Goal: Find specific page/section: Find specific page/section

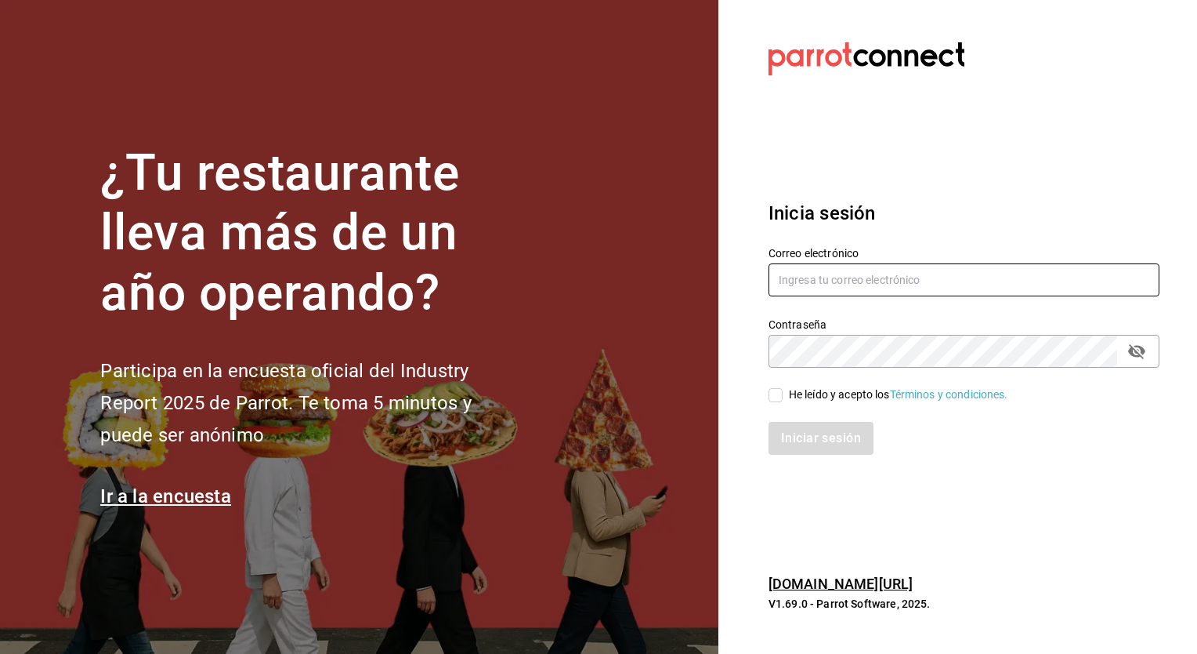
type input "[PERSON_NAME][EMAIL_ADDRESS][PERSON_NAME][DOMAIN_NAME]"
click at [810, 384] on div "He leído y acepto los Términos y condiciones." at bounding box center [955, 386] width 410 height 36
click at [809, 396] on div "He leído y acepto los Términos y condiciones." at bounding box center [898, 394] width 219 height 16
click at [783, 396] on input "He leído y acepto los Términos y condiciones." at bounding box center [776, 395] width 14 height 14
checkbox input "true"
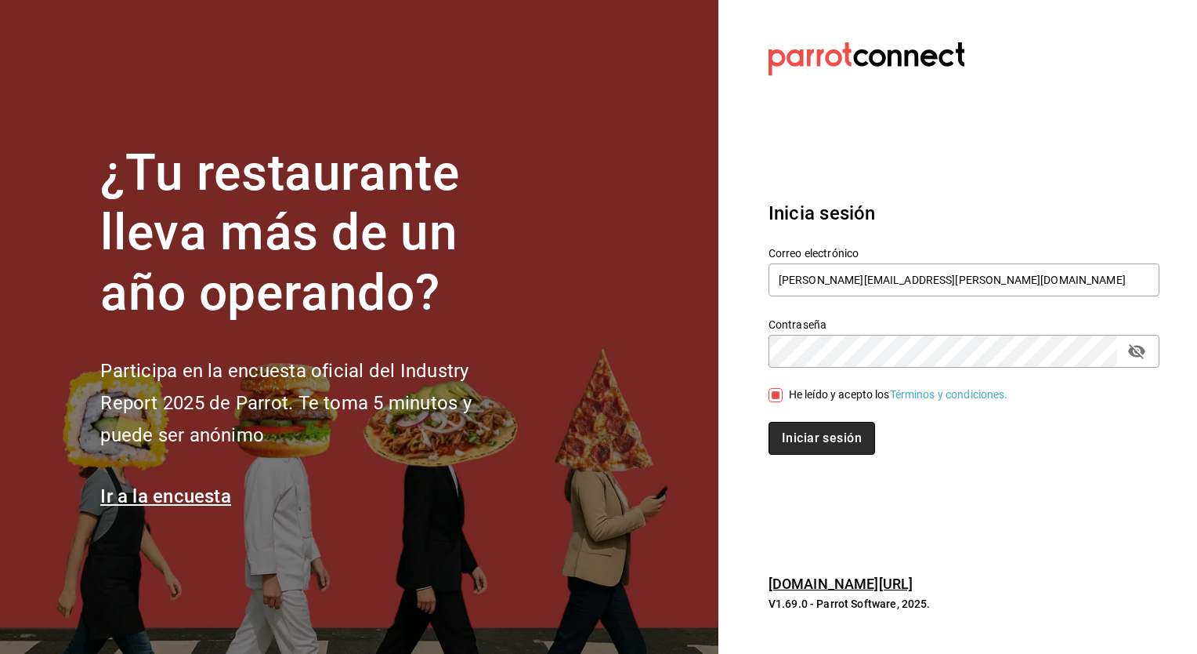
click at [813, 445] on button "Iniciar sesión" at bounding box center [822, 438] width 107 height 33
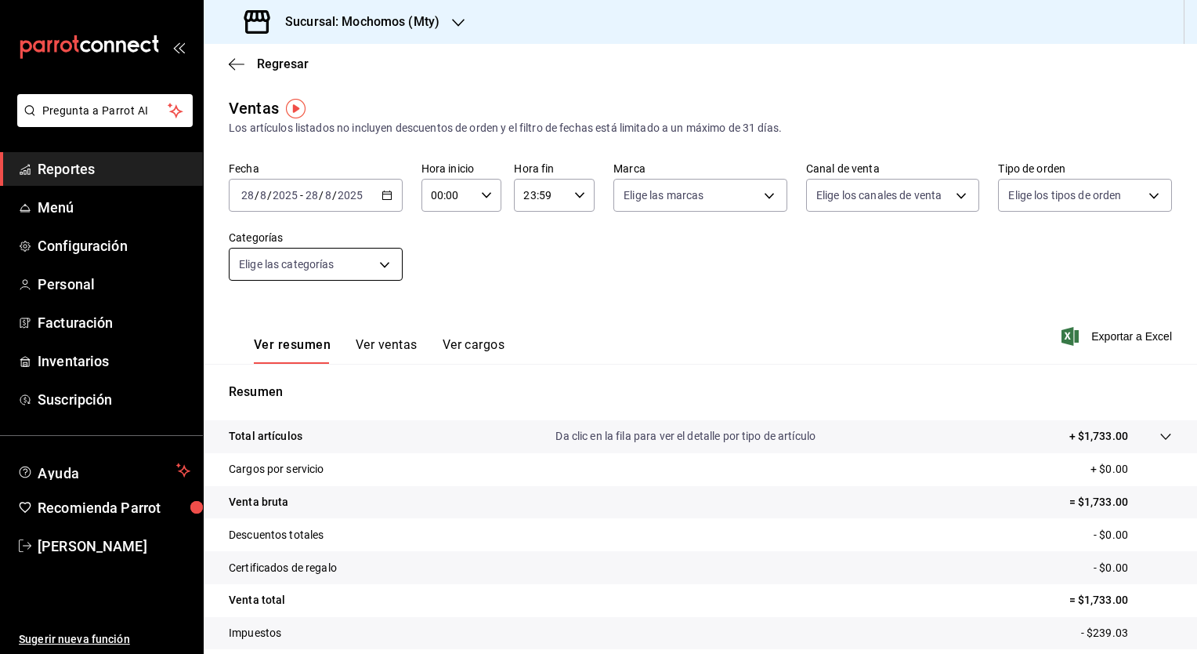
click at [277, 268] on body "Pregunta a Parrot AI Reportes Menú Configuración Personal Facturación Inventari…" at bounding box center [598, 327] width 1197 height 654
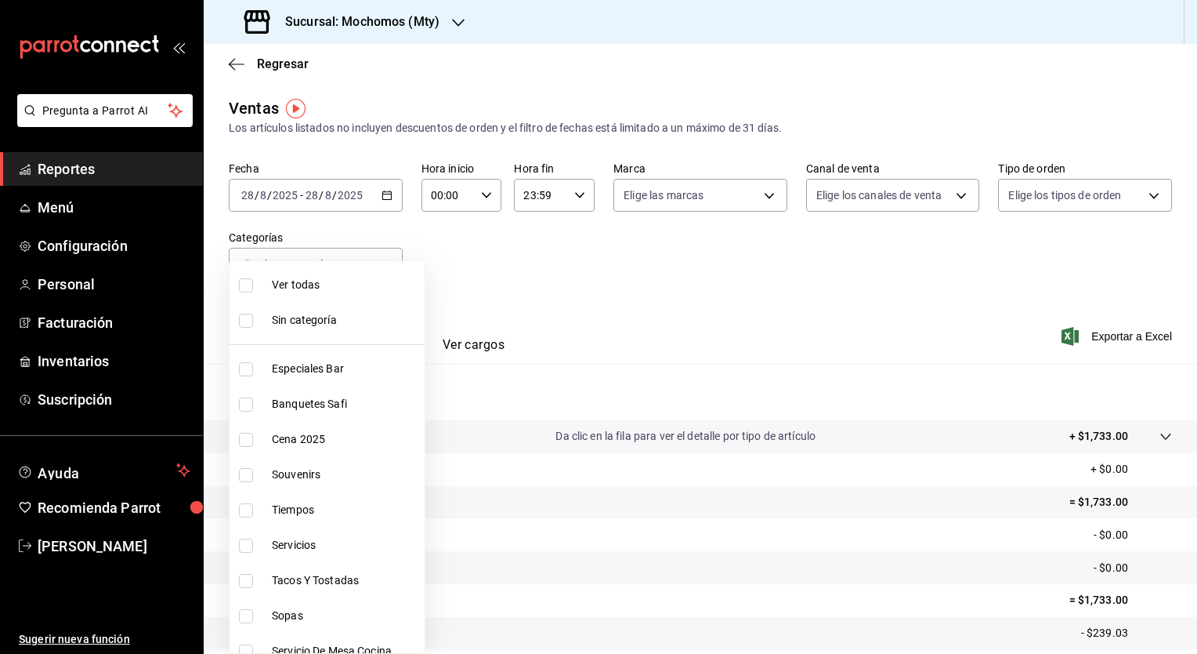
click at [282, 256] on div at bounding box center [598, 327] width 1197 height 654
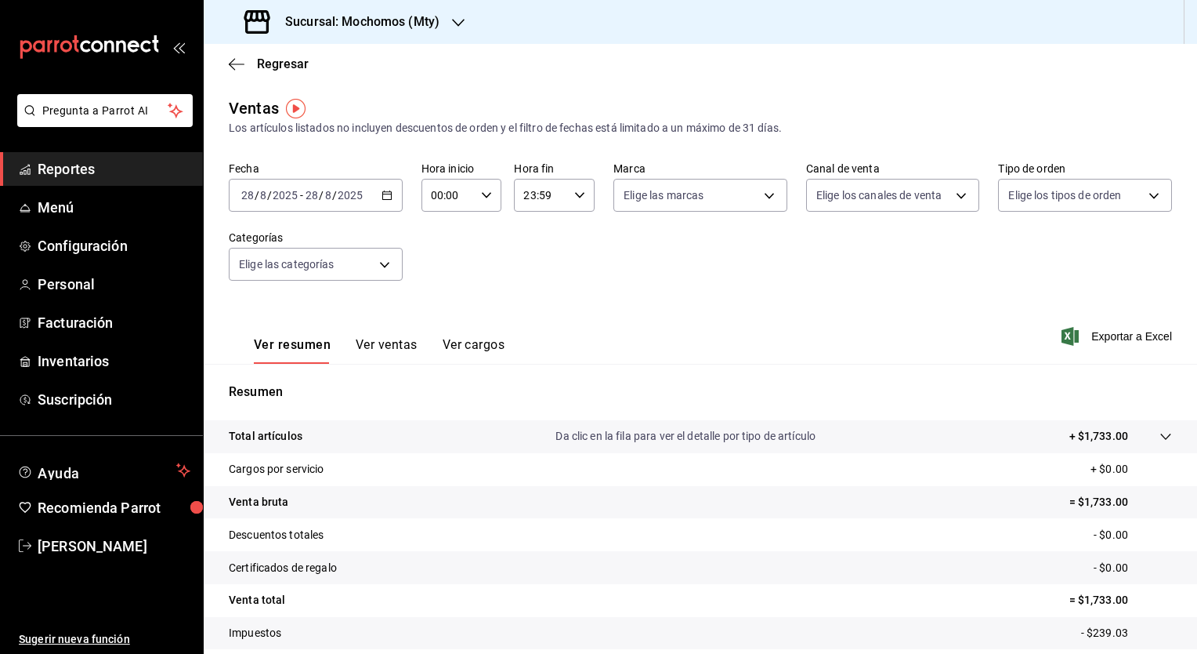
click at [370, 24] on h3 "Sucursal: Mochomos (Mty)" at bounding box center [356, 22] width 167 height 19
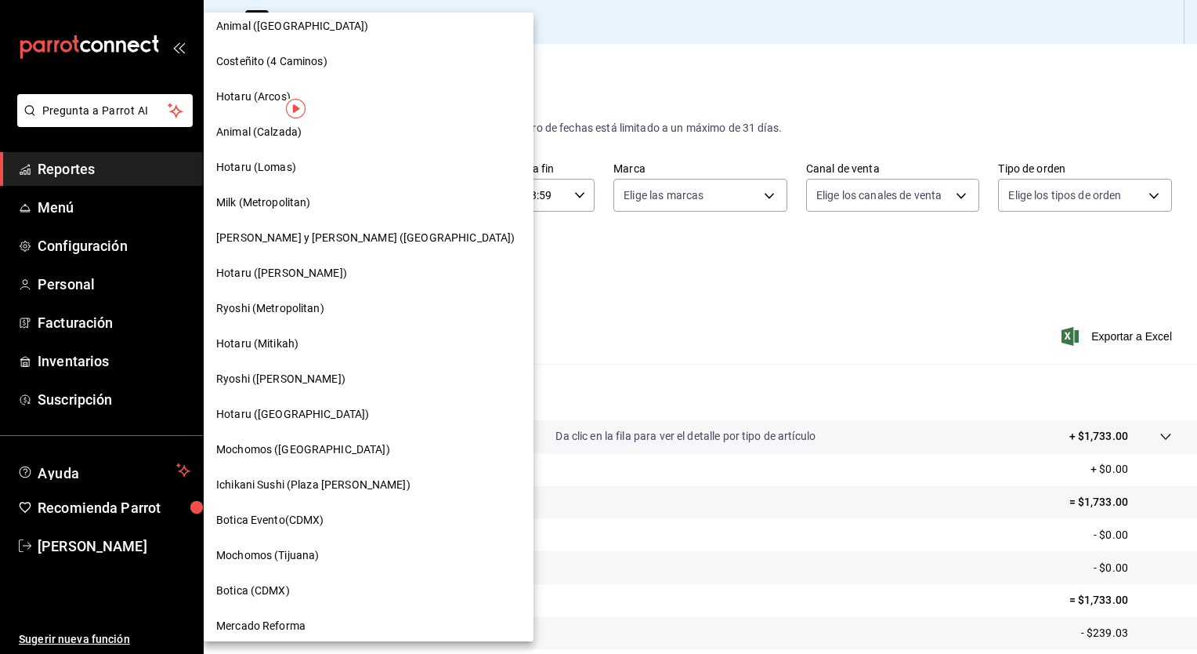
scroll to position [594, 0]
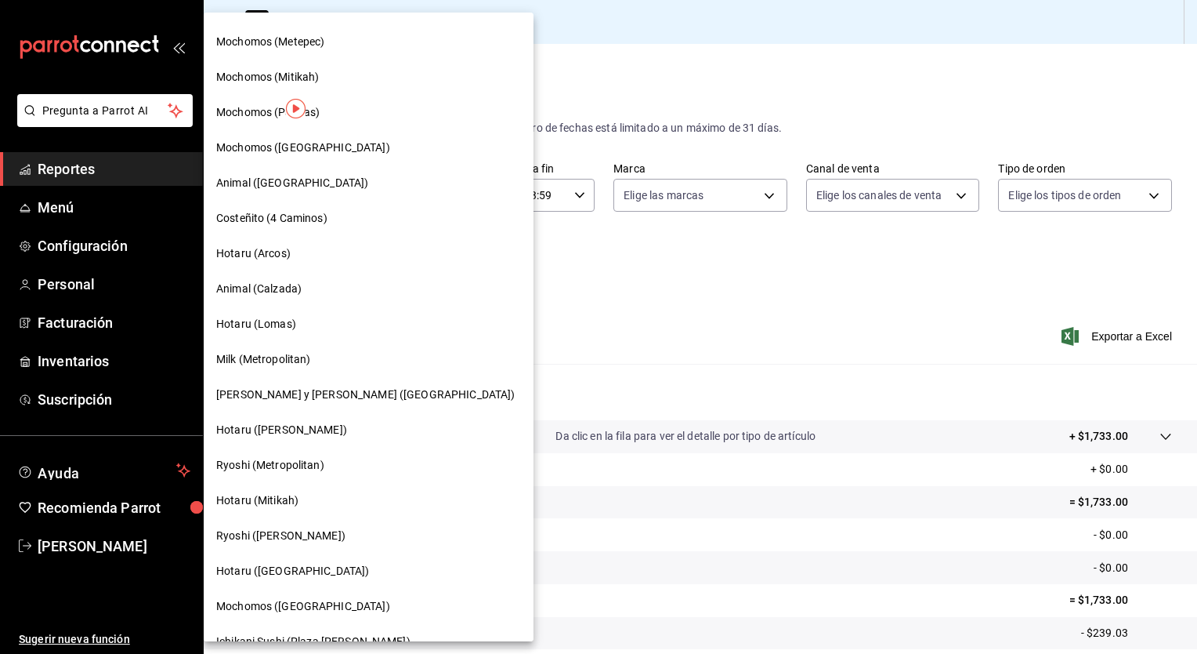
click at [277, 287] on span "Animal (Calzada)" at bounding box center [258, 289] width 85 height 16
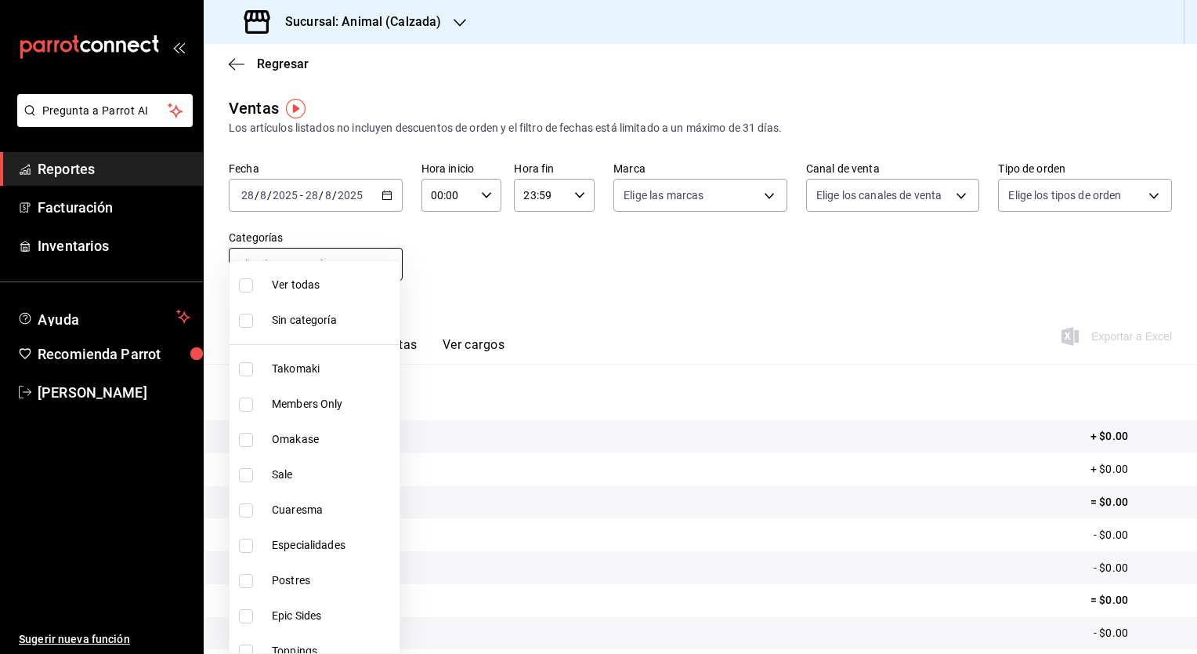
click at [275, 265] on body "Pregunta a Parrot AI Reportes Facturación Inventarios Ayuda Recomienda Parrot J…" at bounding box center [598, 327] width 1197 height 654
click at [592, 267] on div at bounding box center [598, 327] width 1197 height 654
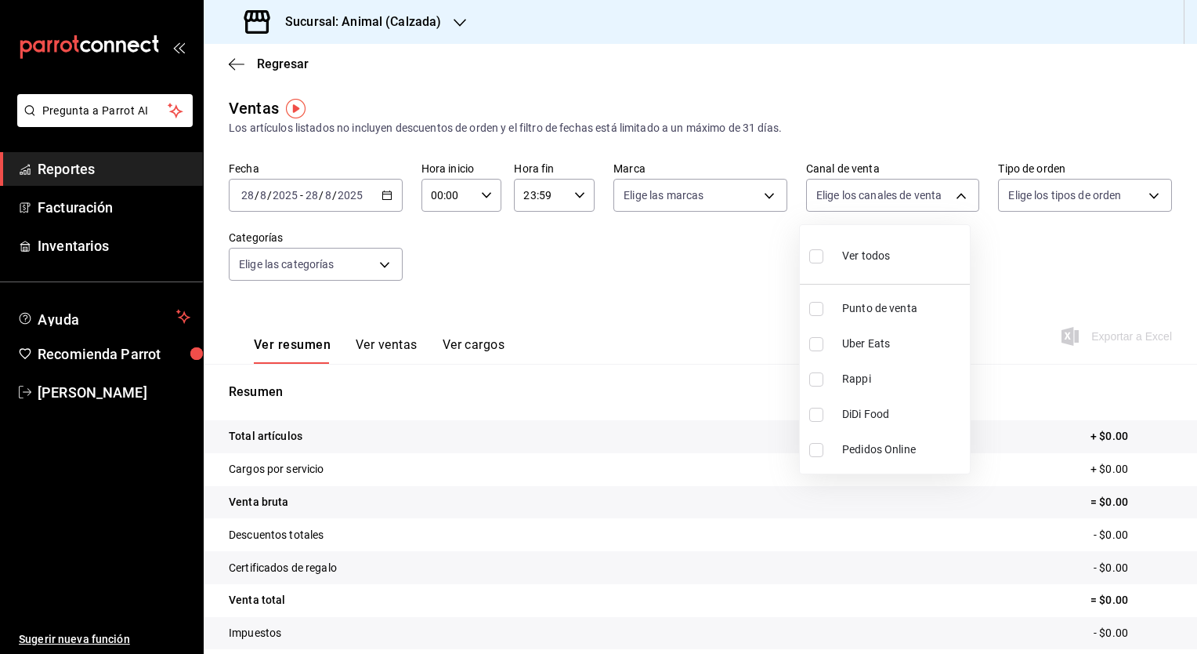
click at [936, 190] on body "Pregunta a Parrot AI Reportes Facturación Inventarios Ayuda Recomienda Parrot J…" at bounding box center [598, 327] width 1197 height 654
click at [936, 190] on div at bounding box center [598, 327] width 1197 height 654
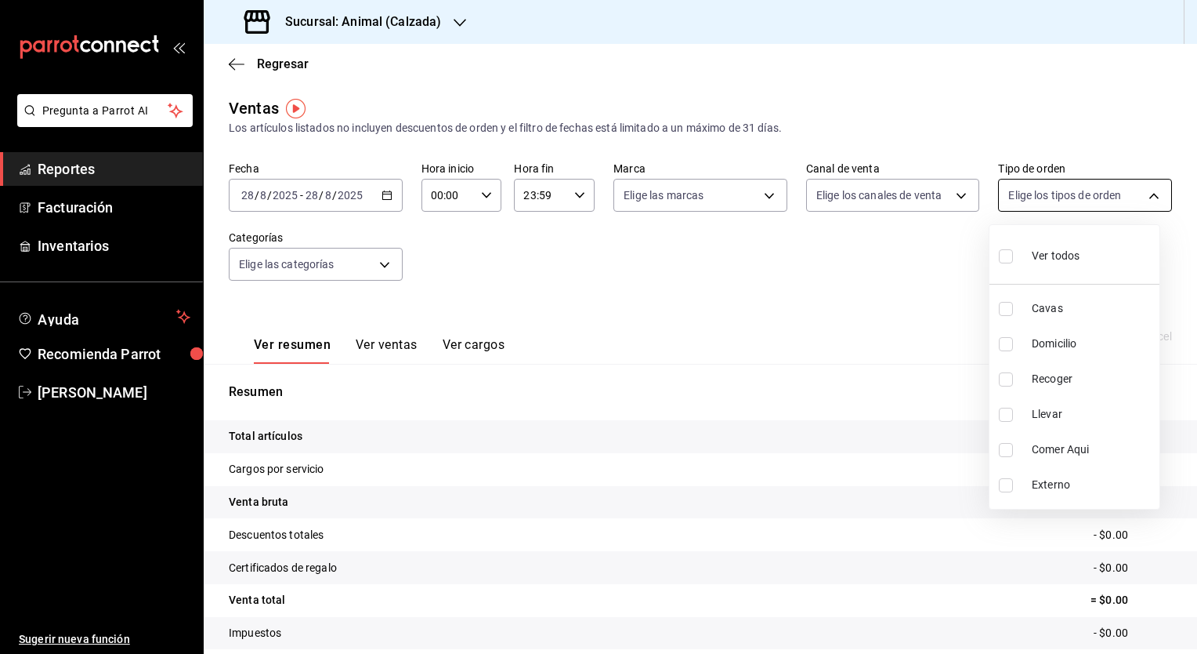
click at [998, 196] on body "Pregunta a Parrot AI Reportes Facturación Inventarios Ayuda Recomienda Parrot J…" at bounding box center [598, 327] width 1197 height 654
click at [998, 196] on div at bounding box center [598, 327] width 1197 height 654
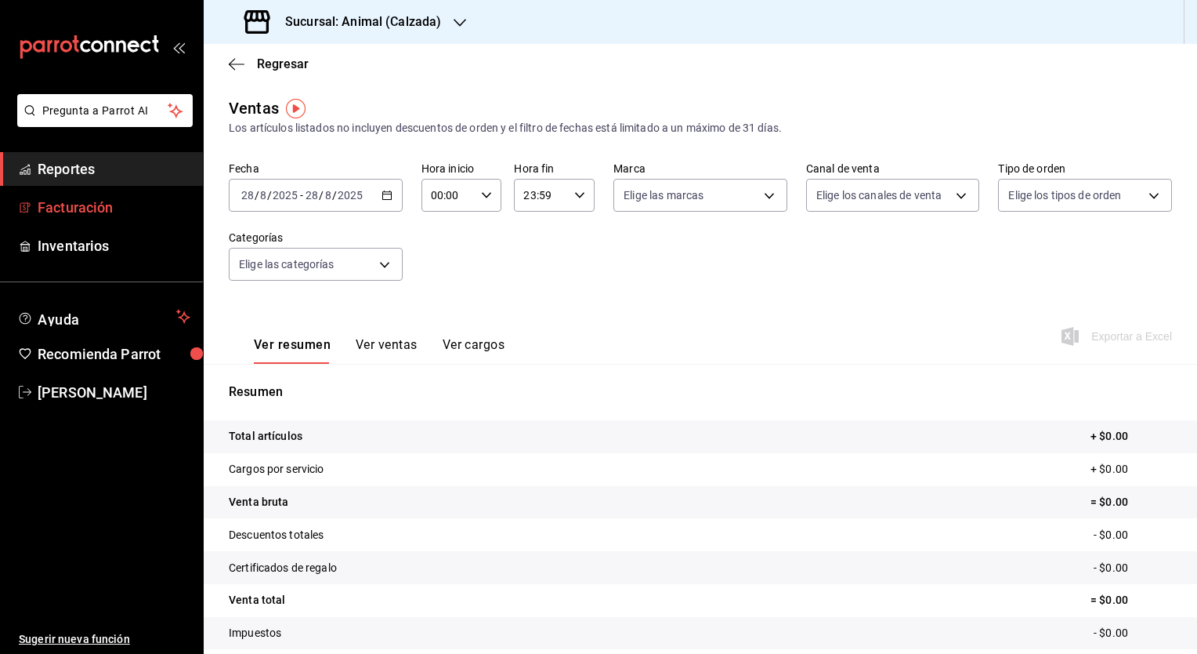
click at [121, 204] on span "Facturación" at bounding box center [114, 207] width 153 height 21
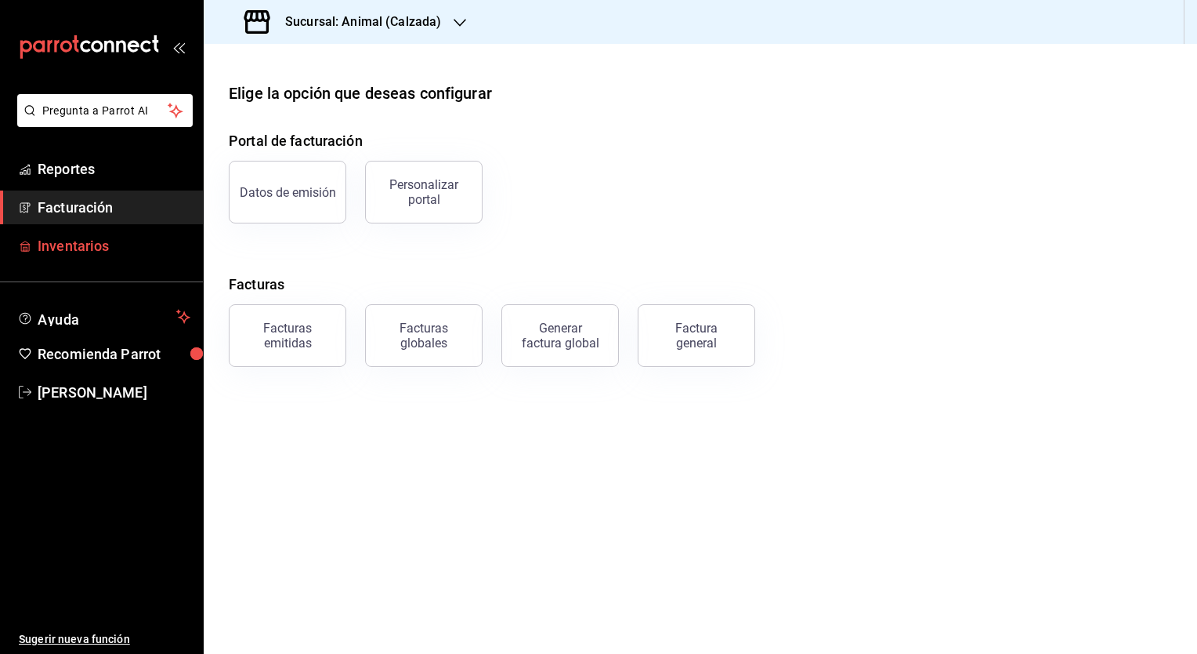
click at [89, 243] on span "Inventarios" at bounding box center [114, 245] width 153 height 21
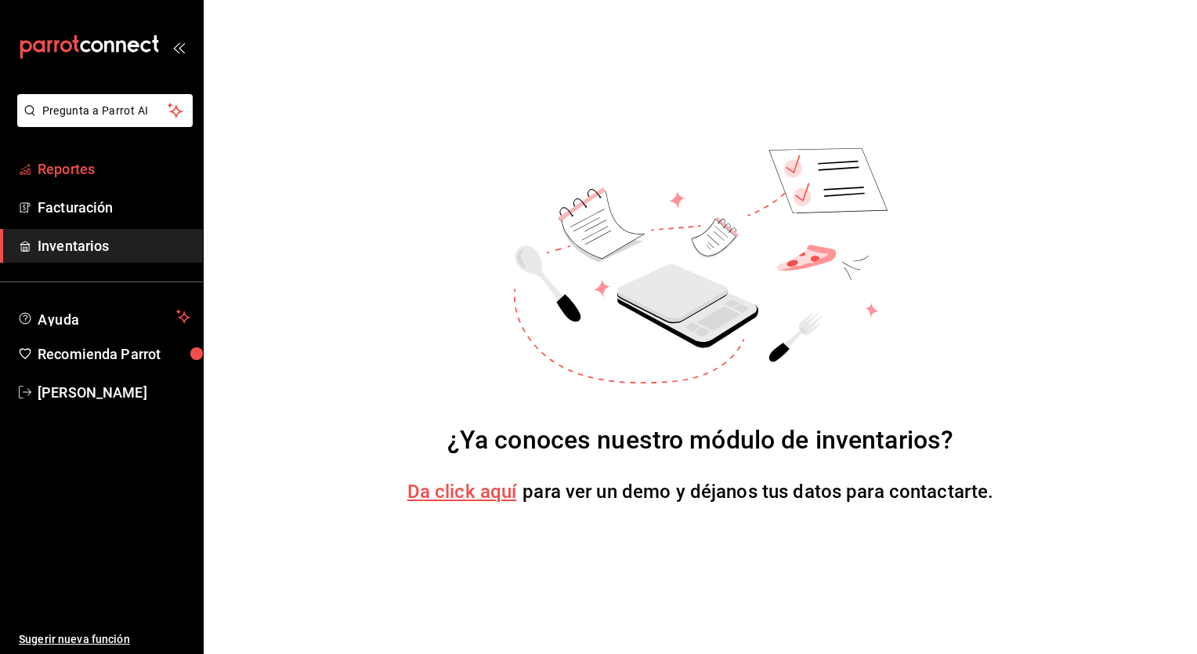
click at [66, 173] on span "Reportes" at bounding box center [114, 168] width 153 height 21
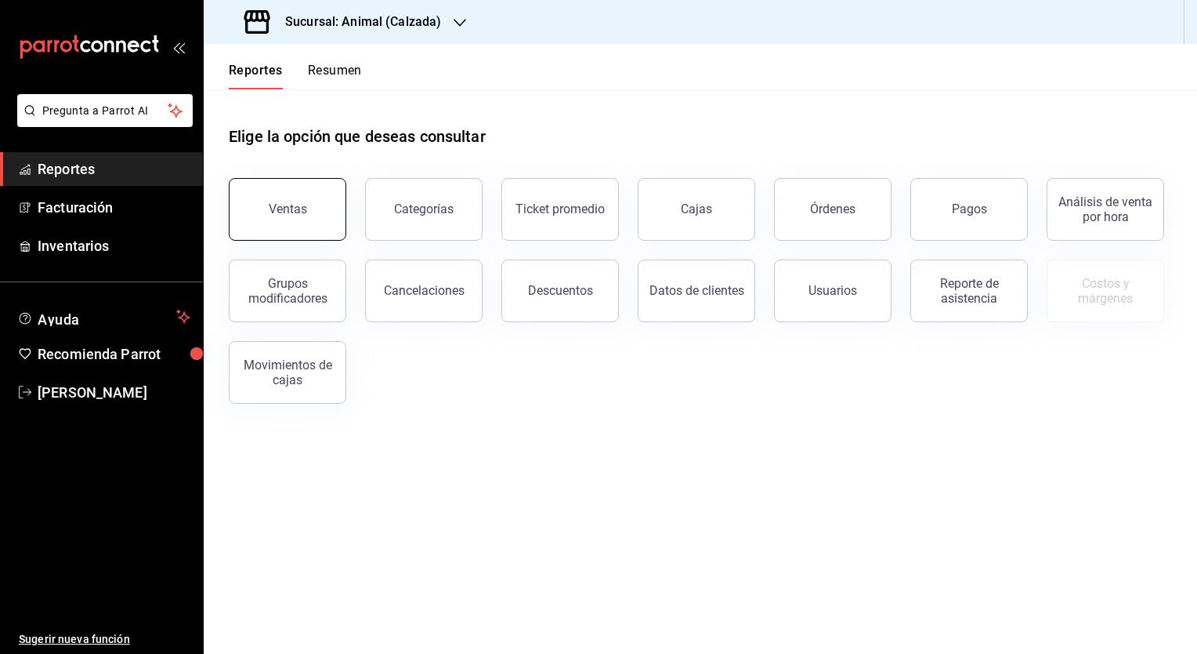
click at [299, 206] on div "Ventas" at bounding box center [288, 208] width 38 height 15
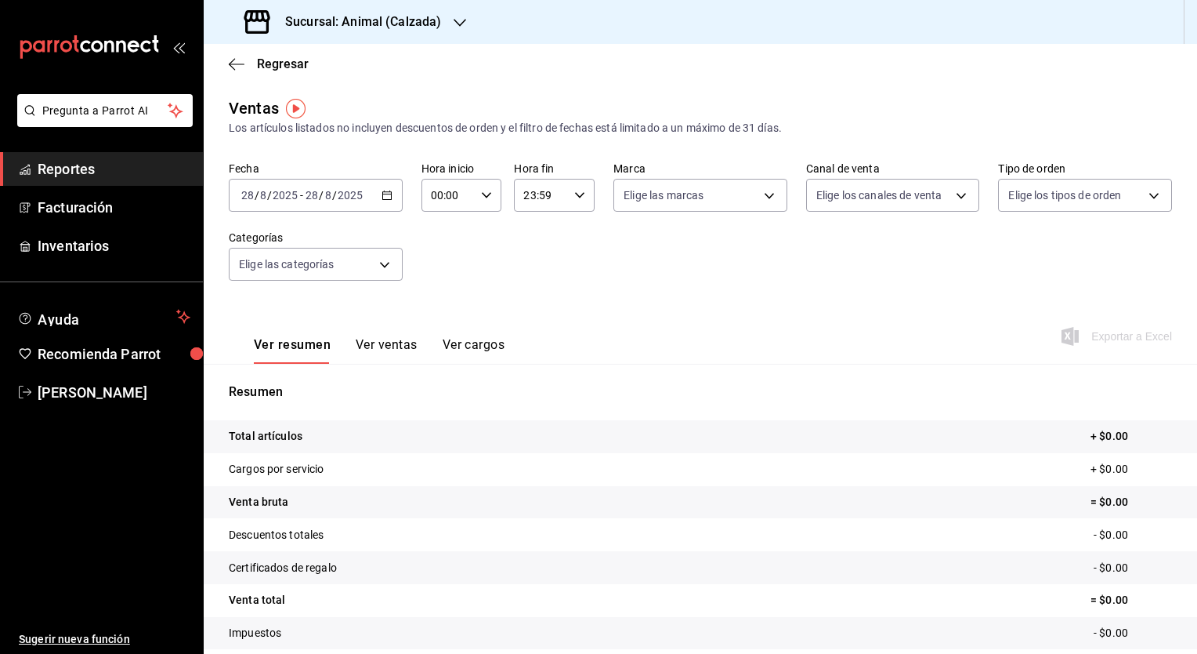
click at [226, 69] on div "Regresar" at bounding box center [701, 64] width 994 height 40
click at [234, 60] on icon "button" at bounding box center [237, 64] width 16 height 14
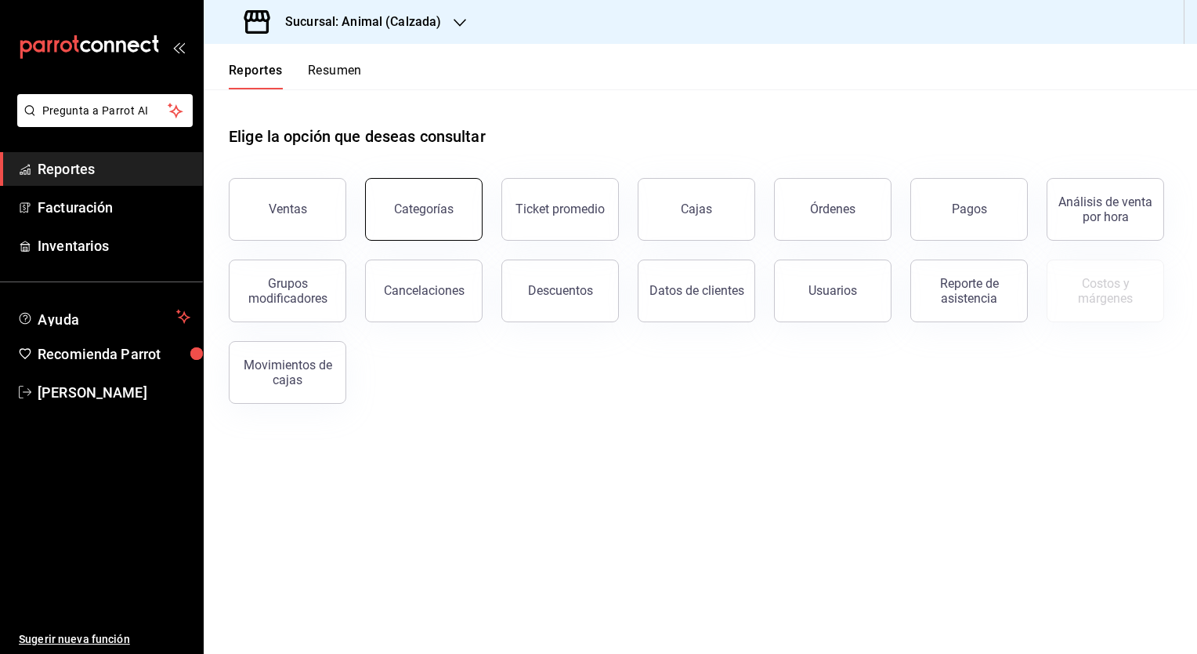
click at [436, 205] on div "Categorías" at bounding box center [424, 208] width 60 height 15
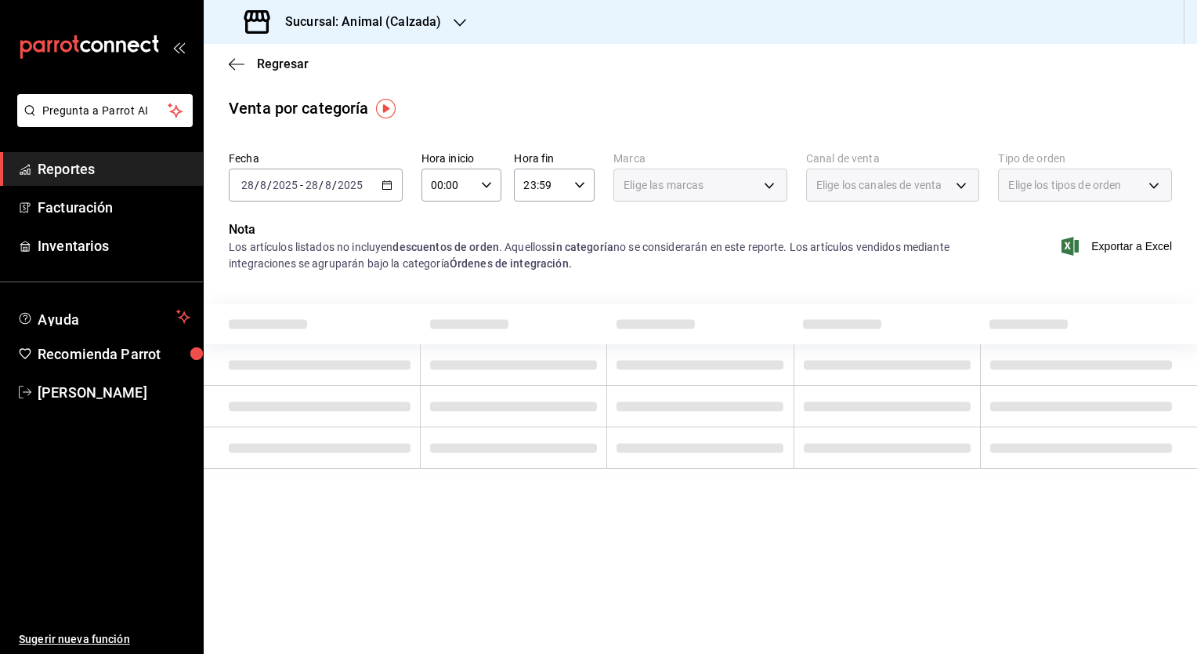
click at [228, 63] on div "Regresar" at bounding box center [701, 64] width 994 height 40
click at [234, 64] on icon "button" at bounding box center [237, 64] width 16 height 14
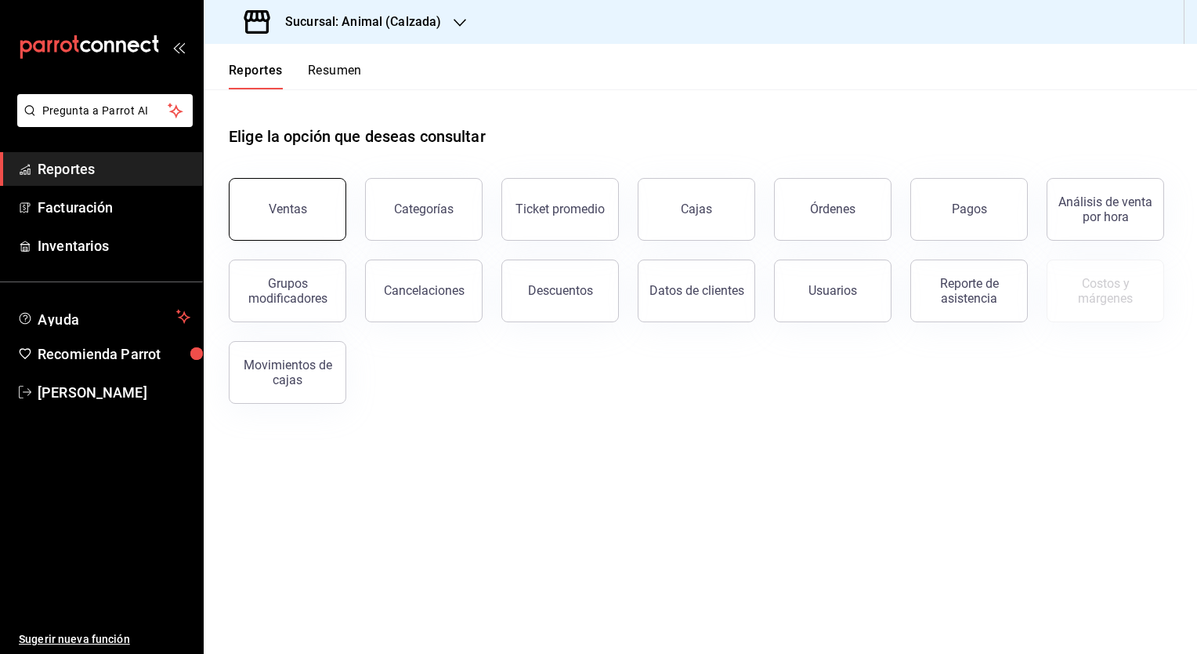
click at [301, 207] on div "Ventas" at bounding box center [288, 208] width 38 height 15
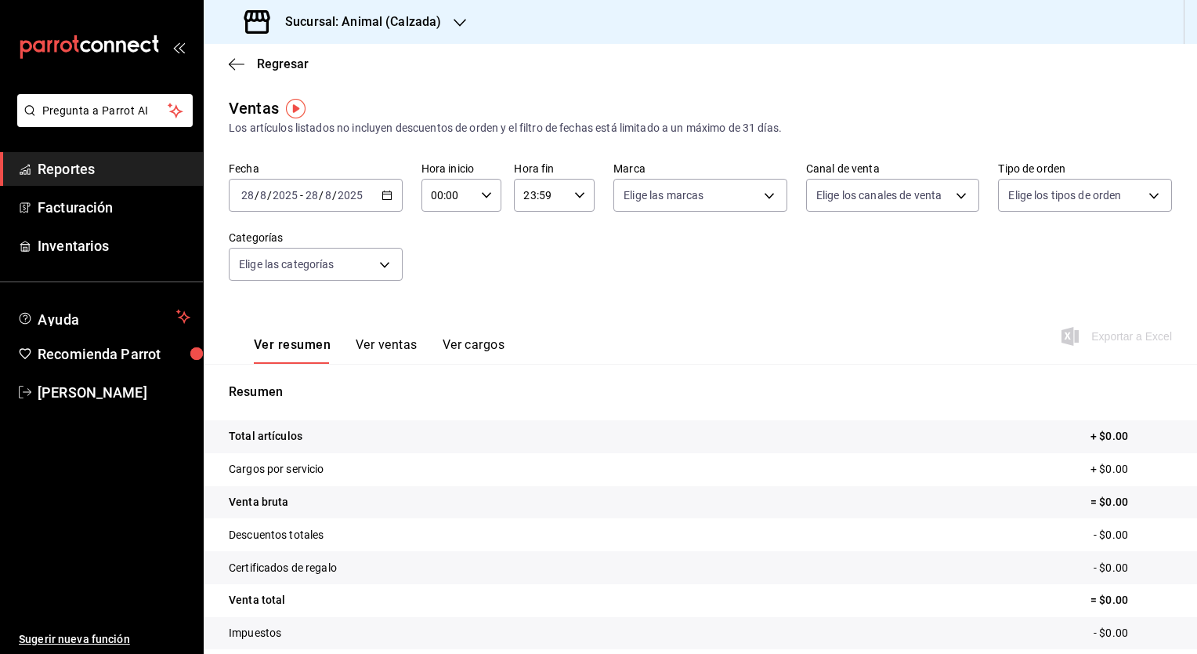
click at [400, 346] on button "Ver ventas" at bounding box center [387, 350] width 62 height 27
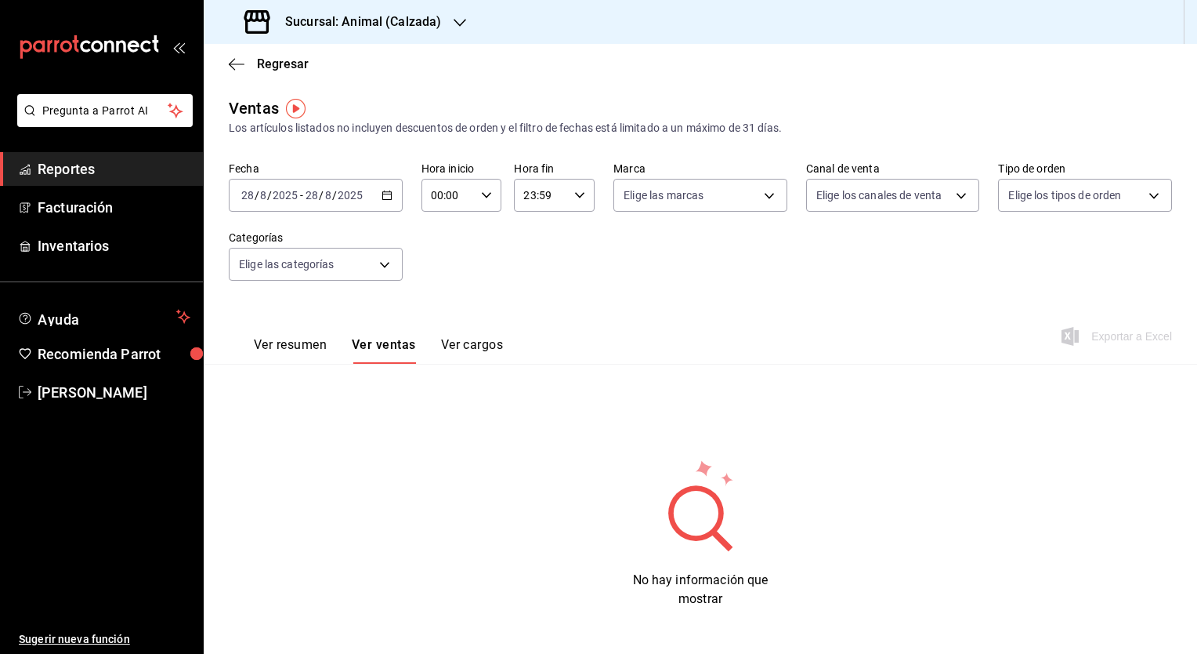
click at [467, 343] on button "Ver cargos" at bounding box center [472, 350] width 63 height 27
click at [237, 64] on icon "button" at bounding box center [237, 63] width 16 height 1
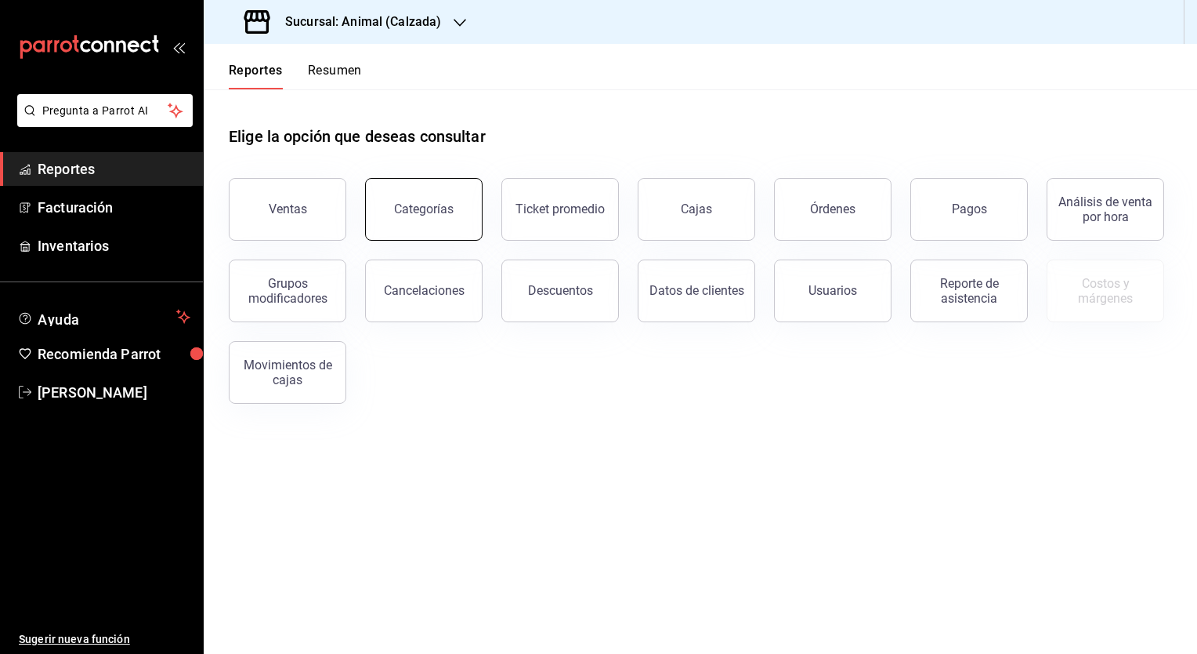
click at [424, 224] on button "Categorías" at bounding box center [424, 209] width 118 height 63
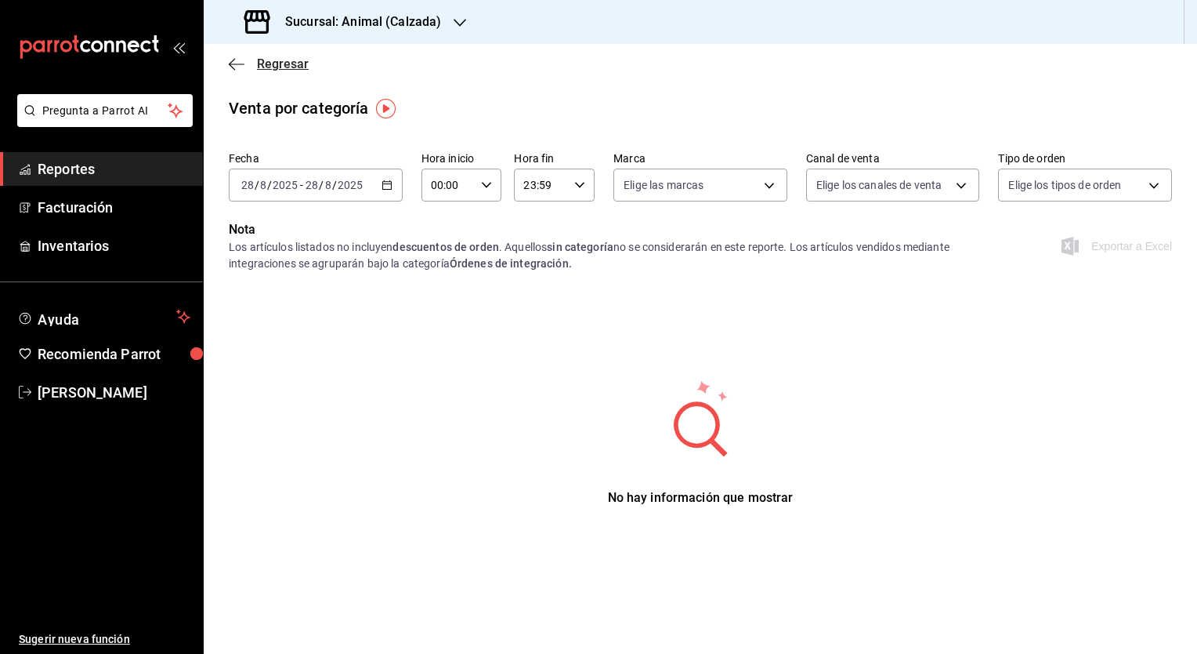
click at [243, 64] on icon "button" at bounding box center [237, 64] width 16 height 14
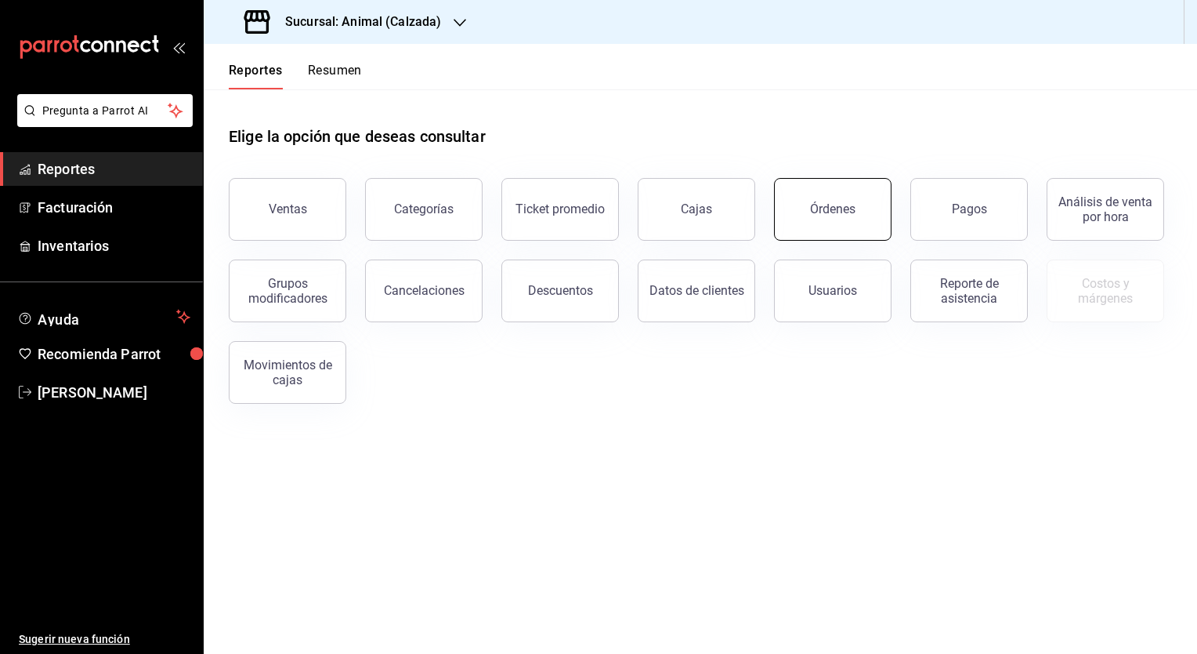
click at [872, 215] on button "Órdenes" at bounding box center [833, 209] width 118 height 63
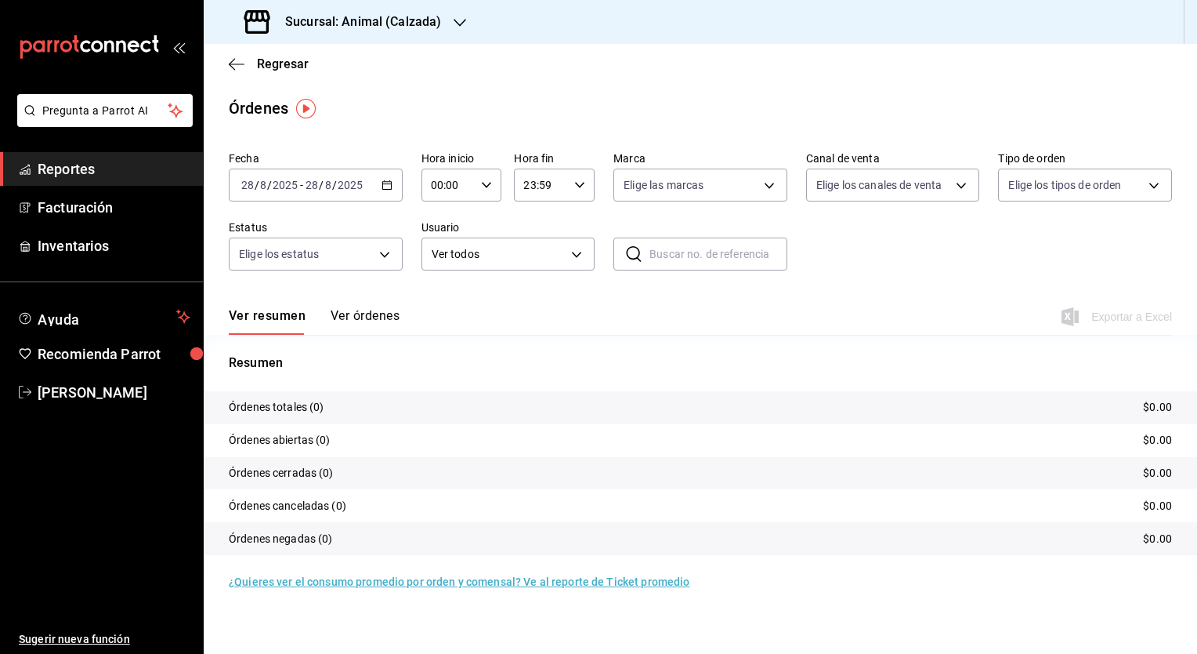
click at [730, 261] on input "text" at bounding box center [719, 253] width 138 height 31
type input "15470"
click at [714, 312] on div "Ver resumen Ver órdenes Exportar a Excel" at bounding box center [700, 311] width 943 height 45
click at [630, 247] on icon at bounding box center [634, 254] width 15 height 16
click at [632, 259] on icon at bounding box center [634, 253] width 19 height 19
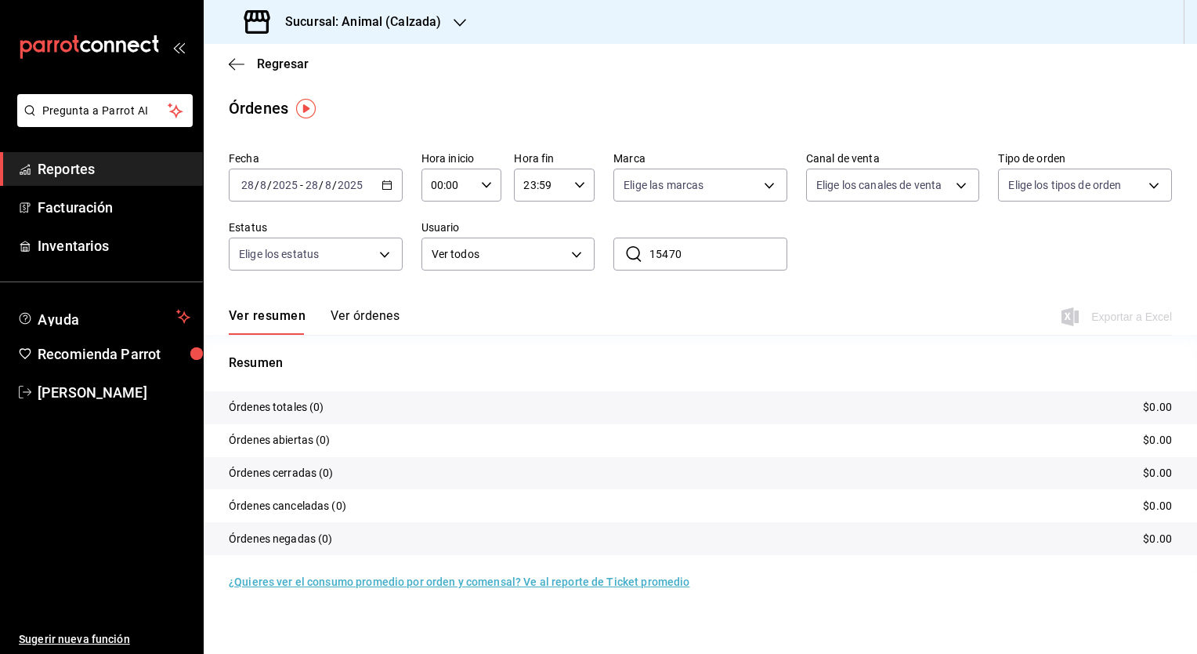
click at [632, 259] on icon at bounding box center [634, 254] width 15 height 16
click at [624, 287] on div "Fecha 2025-08-28 28 / 8 / 2025 - 2025-08-28 28 / 8 / 2025 Hora inicio 00:00 Hor…" at bounding box center [700, 217] width 943 height 144
click at [633, 249] on icon at bounding box center [634, 253] width 19 height 19
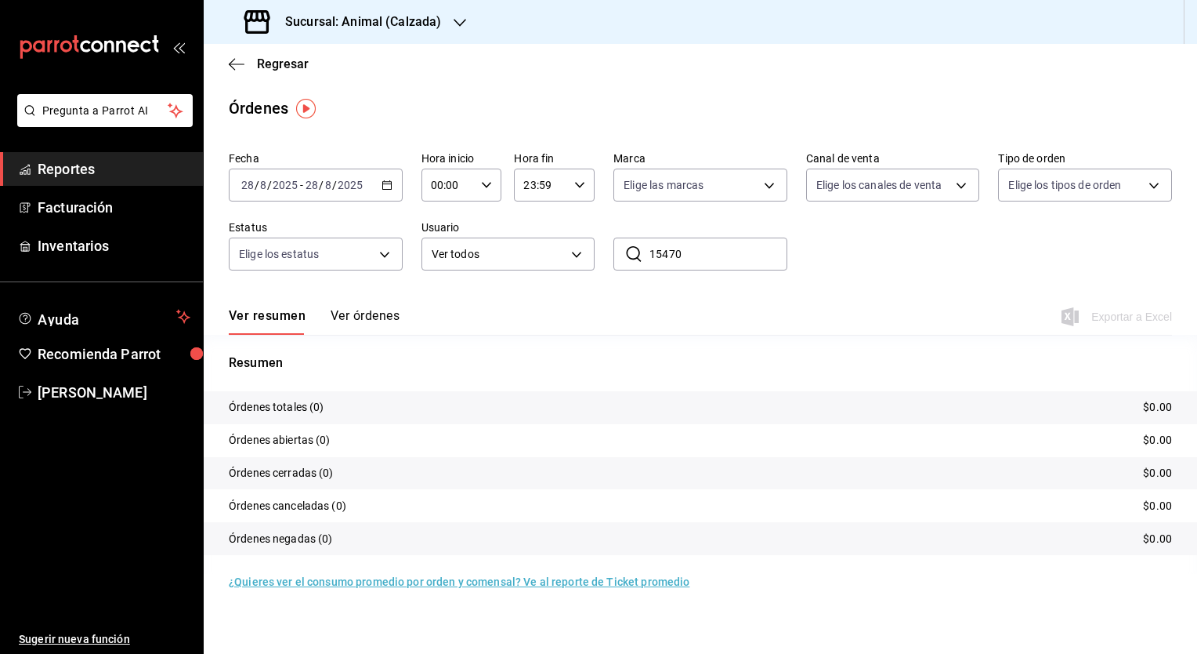
drag, startPoint x: 633, startPoint y: 249, endPoint x: 536, endPoint y: 292, distance: 106.3
click at [536, 292] on div "Ver resumen Ver órdenes Exportar a Excel" at bounding box center [700, 311] width 943 height 45
click at [229, 64] on icon "button" at bounding box center [237, 64] width 16 height 14
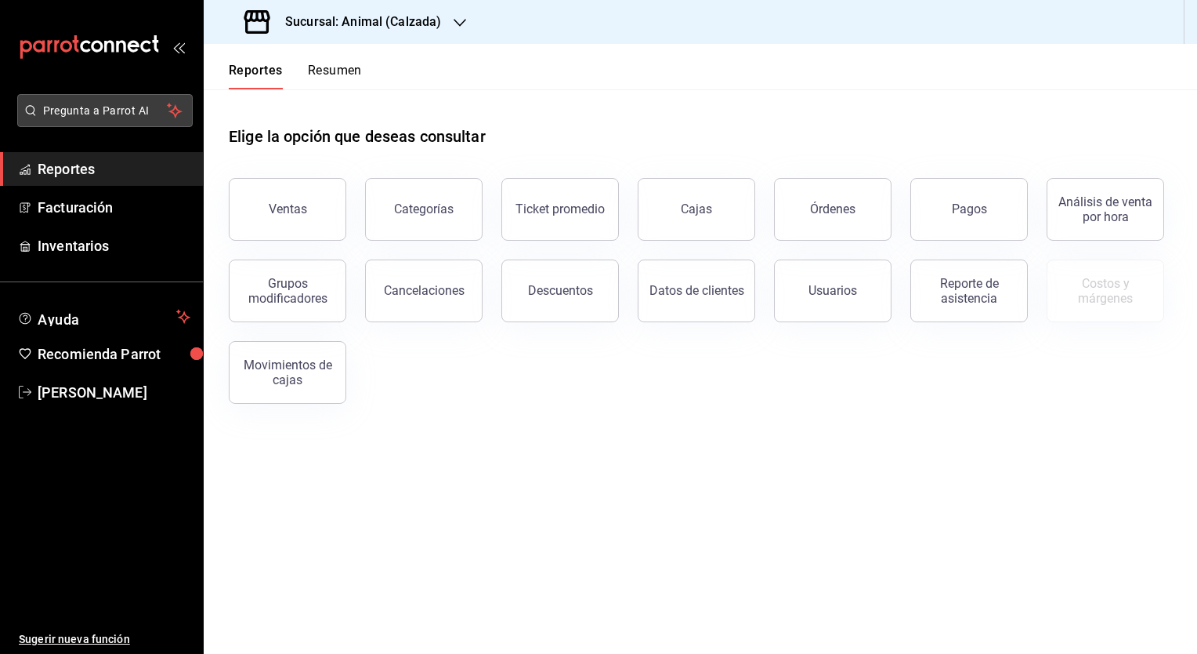
click at [79, 108] on span "Pregunta a Parrot AI" at bounding box center [105, 111] width 125 height 16
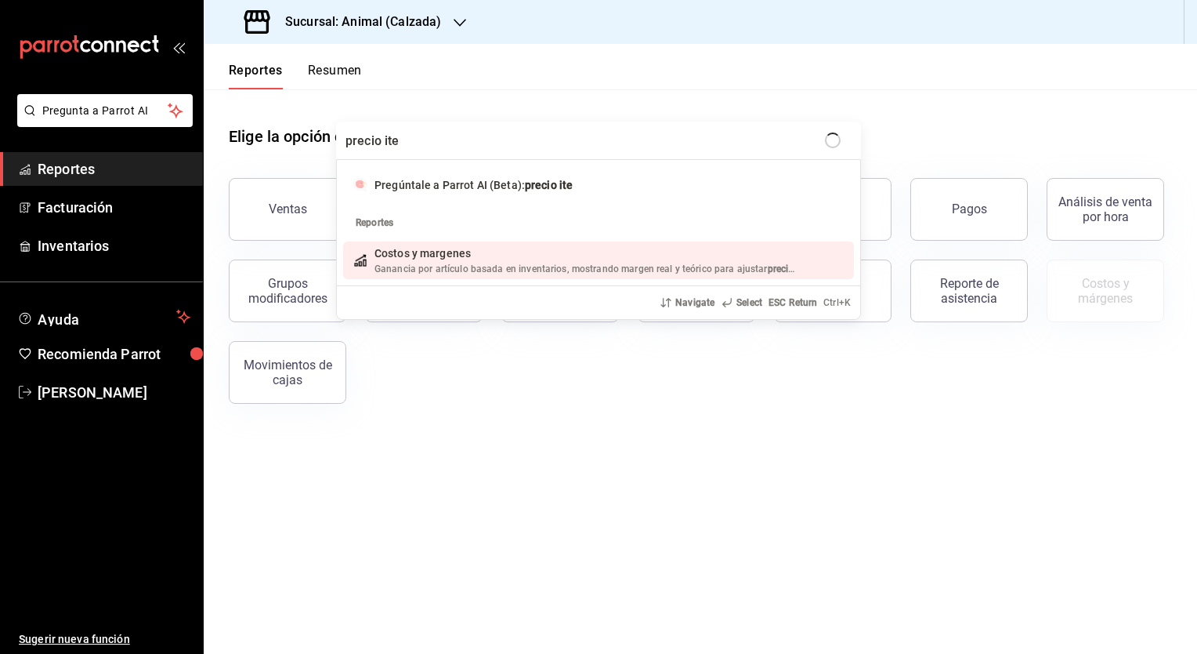
type input "precio item"
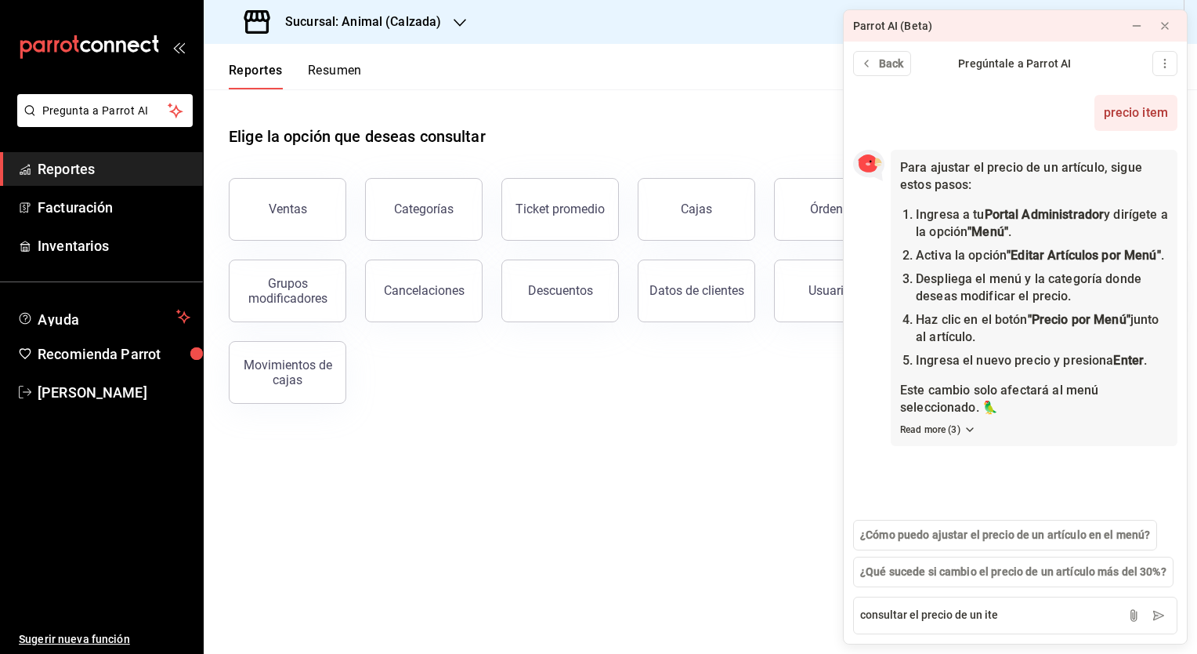
type textarea "consultar el precio de un item"
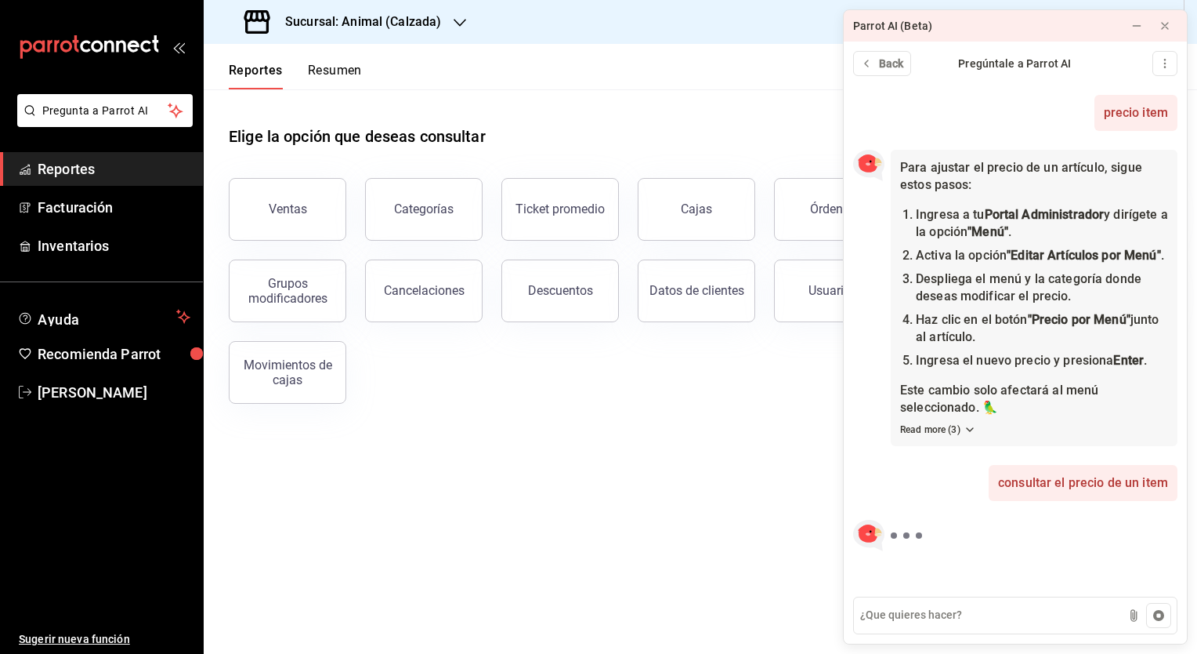
scroll to position [121, 0]
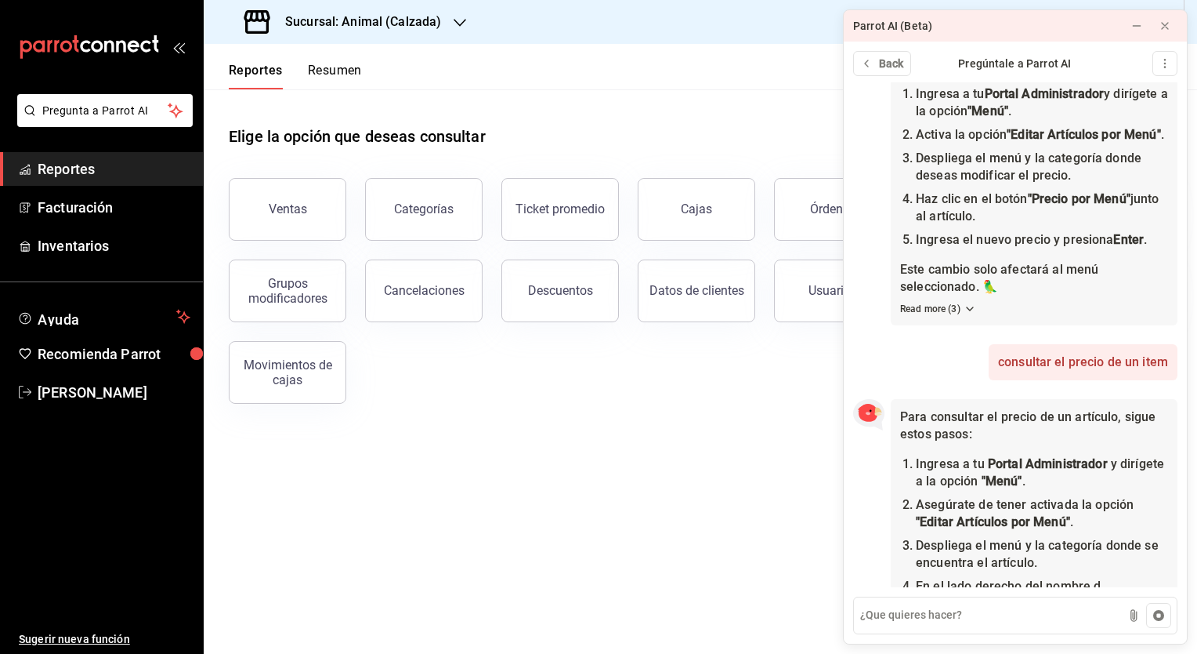
click at [611, 479] on main "Elige la opción que deseas consultar Ventas Categorías Ticket promedio Cajas Ór…" at bounding box center [701, 371] width 994 height 564
click at [1172, 34] on button at bounding box center [1165, 25] width 25 height 25
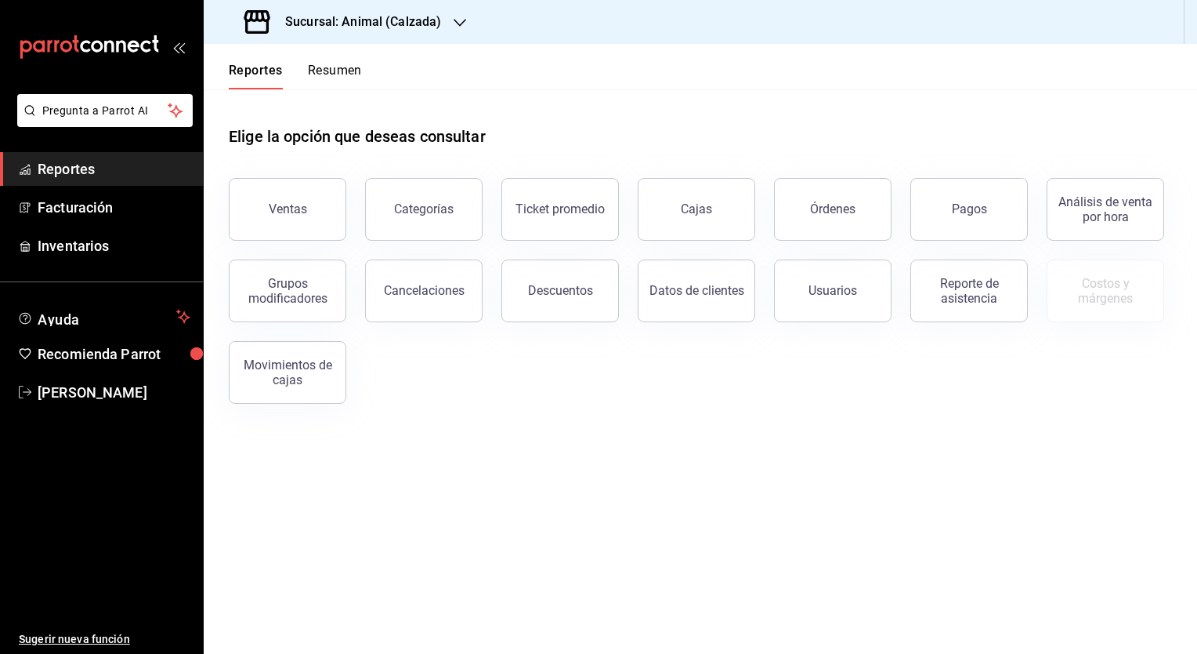
click at [333, 74] on button "Resumen" at bounding box center [335, 76] width 54 height 27
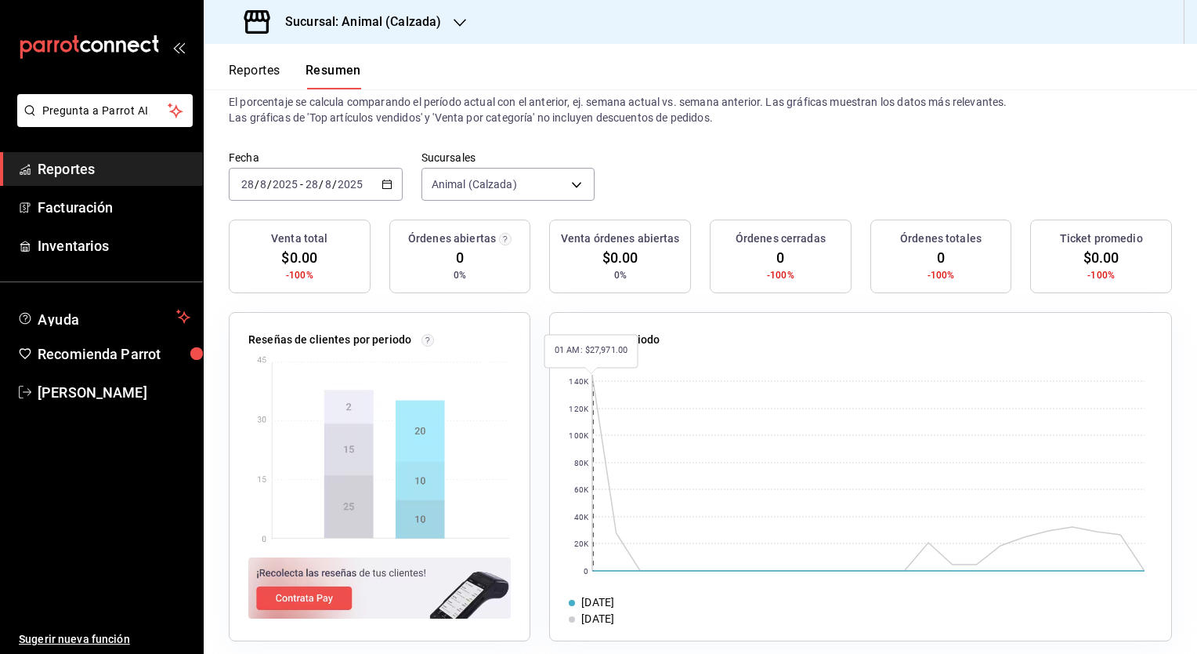
scroll to position [56, 0]
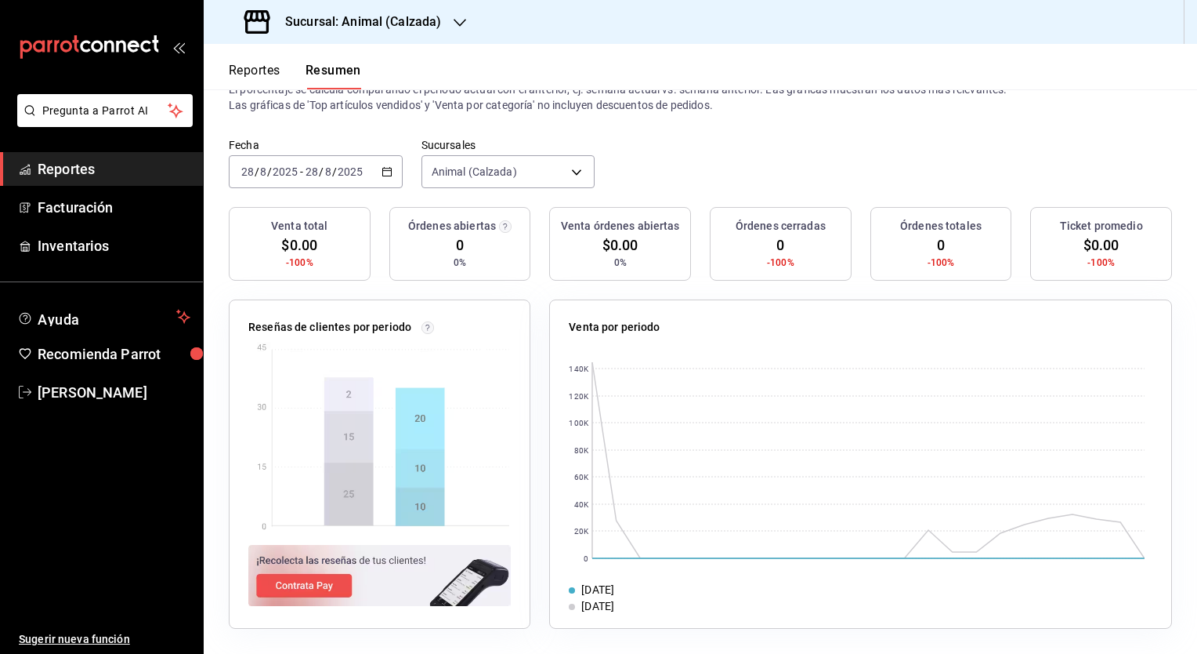
click at [257, 63] on button "Reportes" at bounding box center [255, 76] width 52 height 27
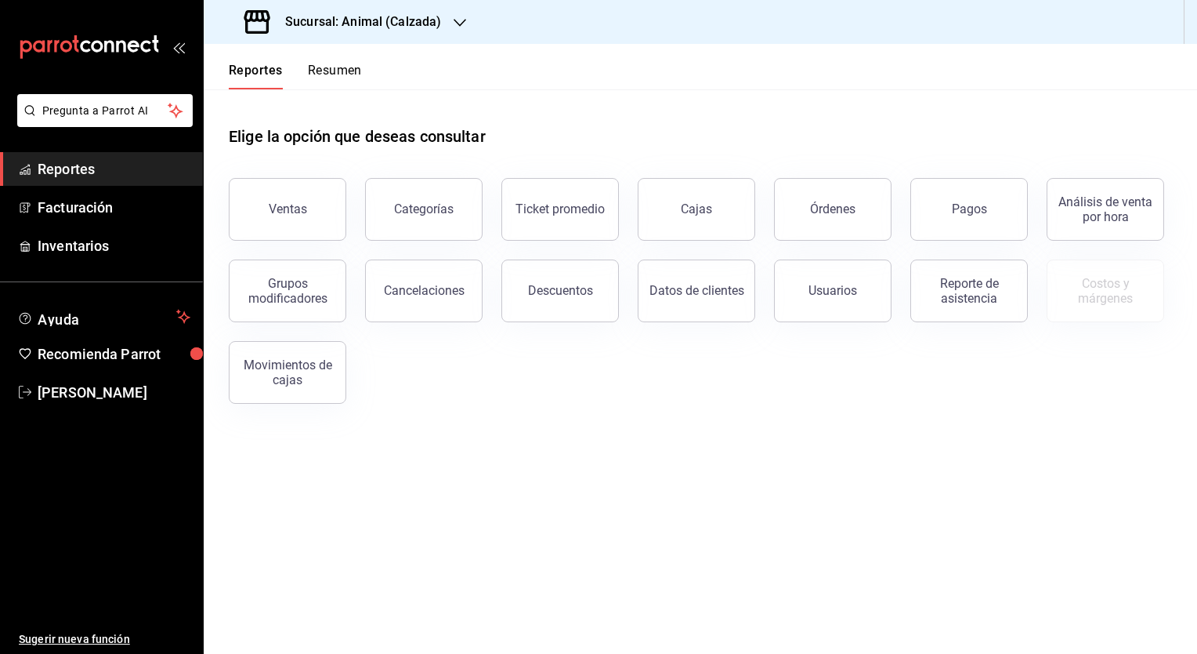
click at [380, 25] on h3 "Sucursal: Animal (Calzada)" at bounding box center [357, 22] width 168 height 19
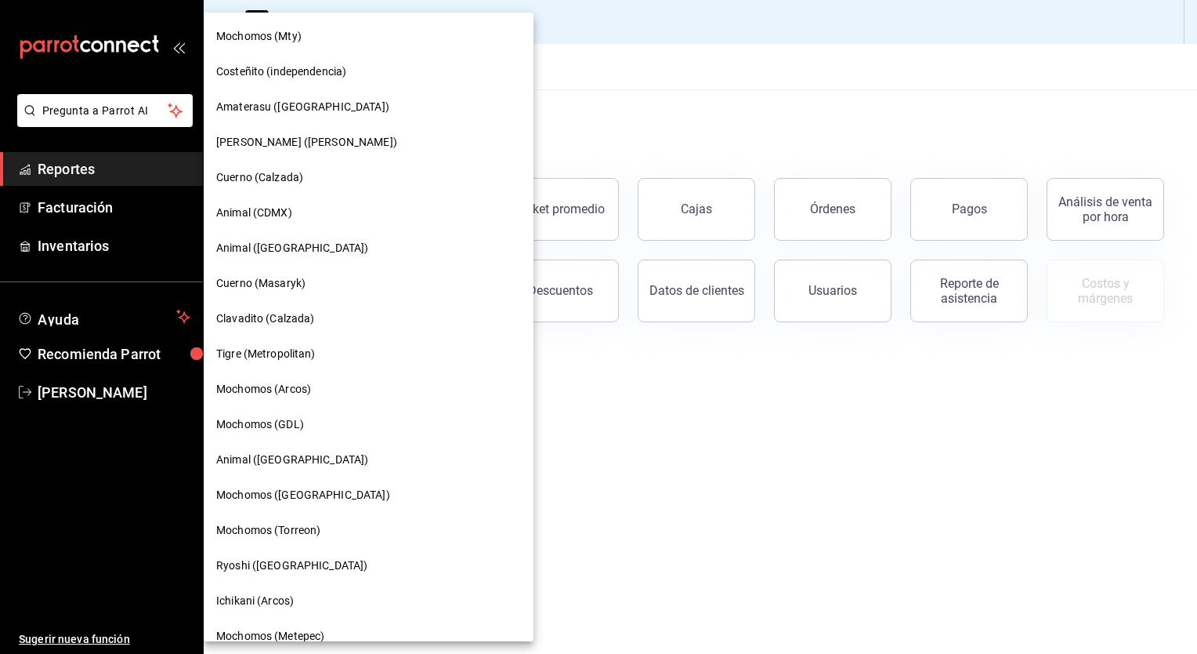
click at [258, 180] on span "Cuerno (Calzada)" at bounding box center [259, 177] width 87 height 16
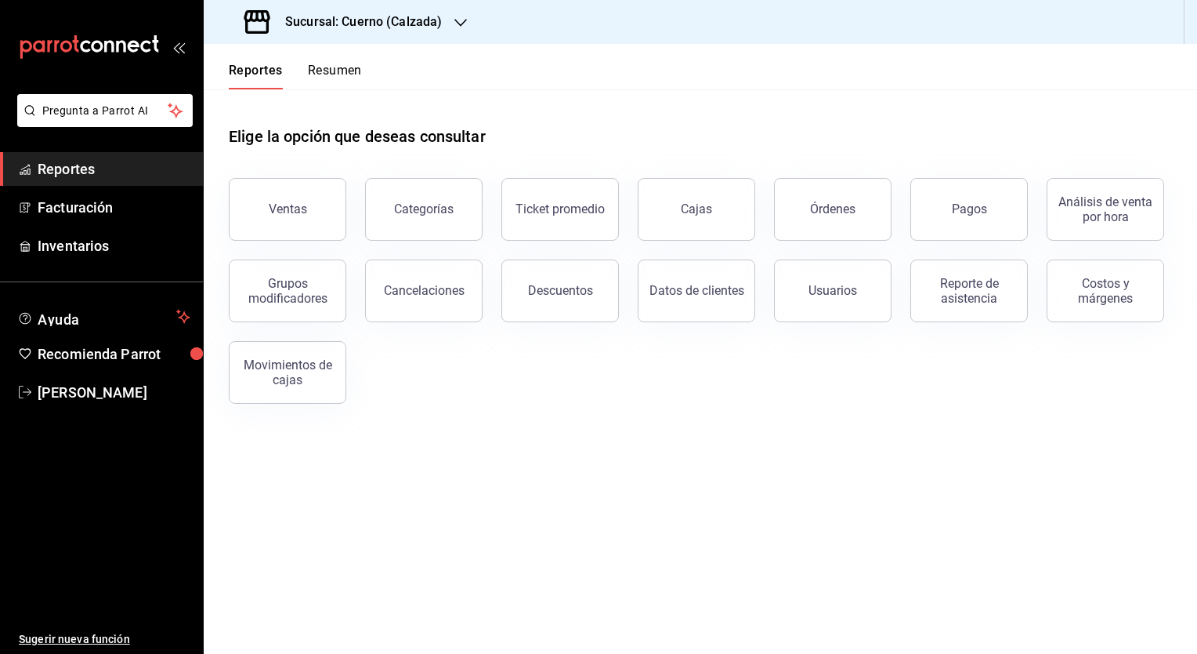
click at [400, 30] on h3 "Sucursal: Cuerno (Calzada)" at bounding box center [357, 22] width 169 height 19
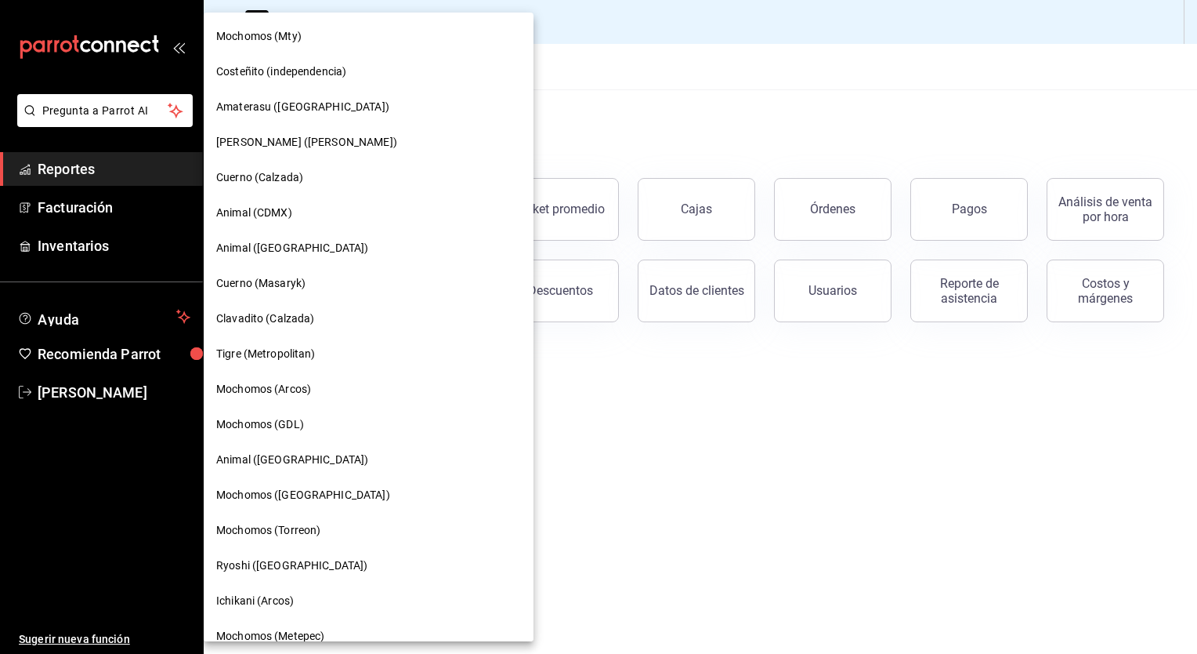
click at [273, 218] on span "Animal (CDMX)" at bounding box center [254, 213] width 76 height 16
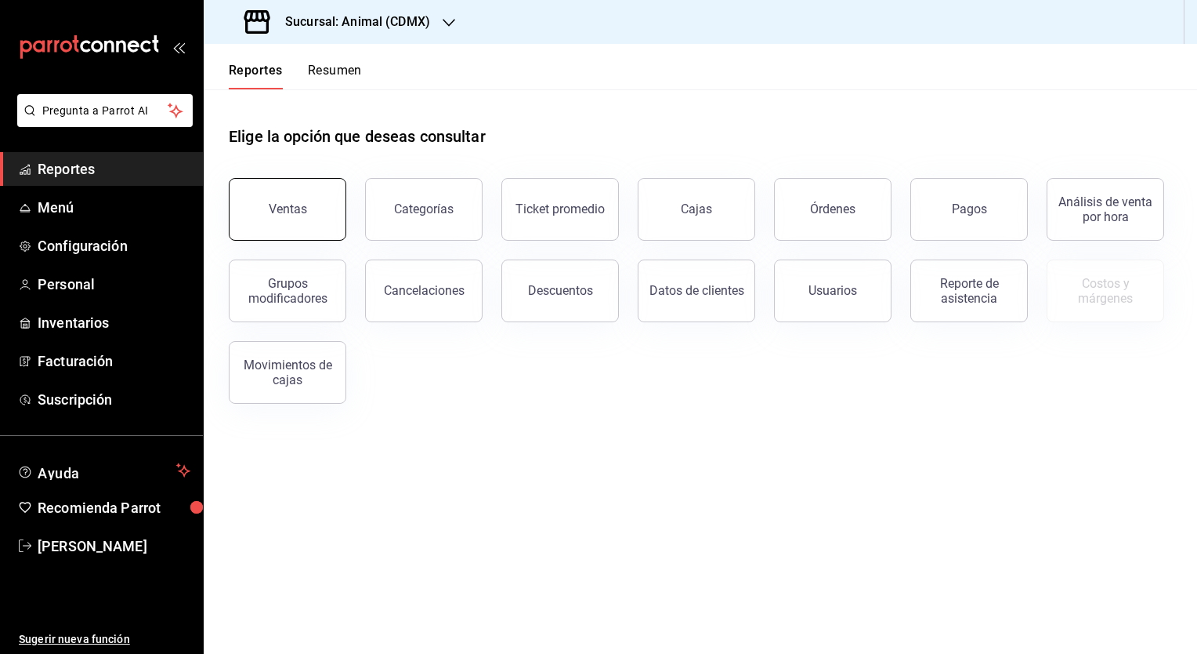
click at [320, 219] on button "Ventas" at bounding box center [288, 209] width 118 height 63
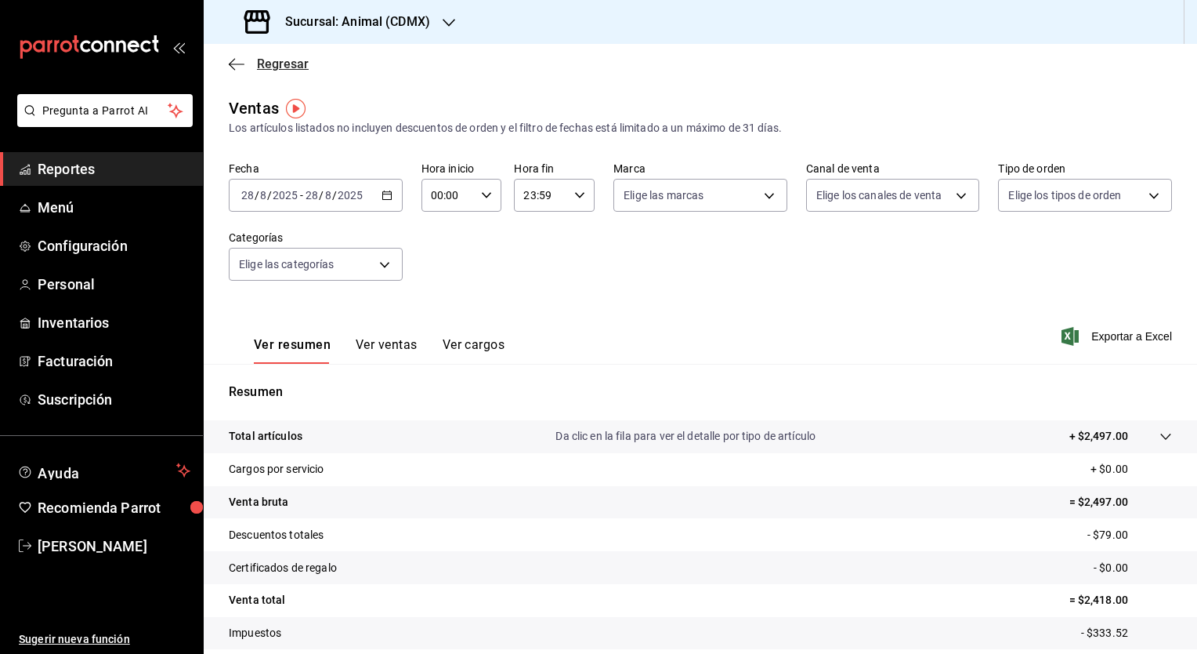
click at [239, 56] on span "Regresar" at bounding box center [269, 63] width 80 height 15
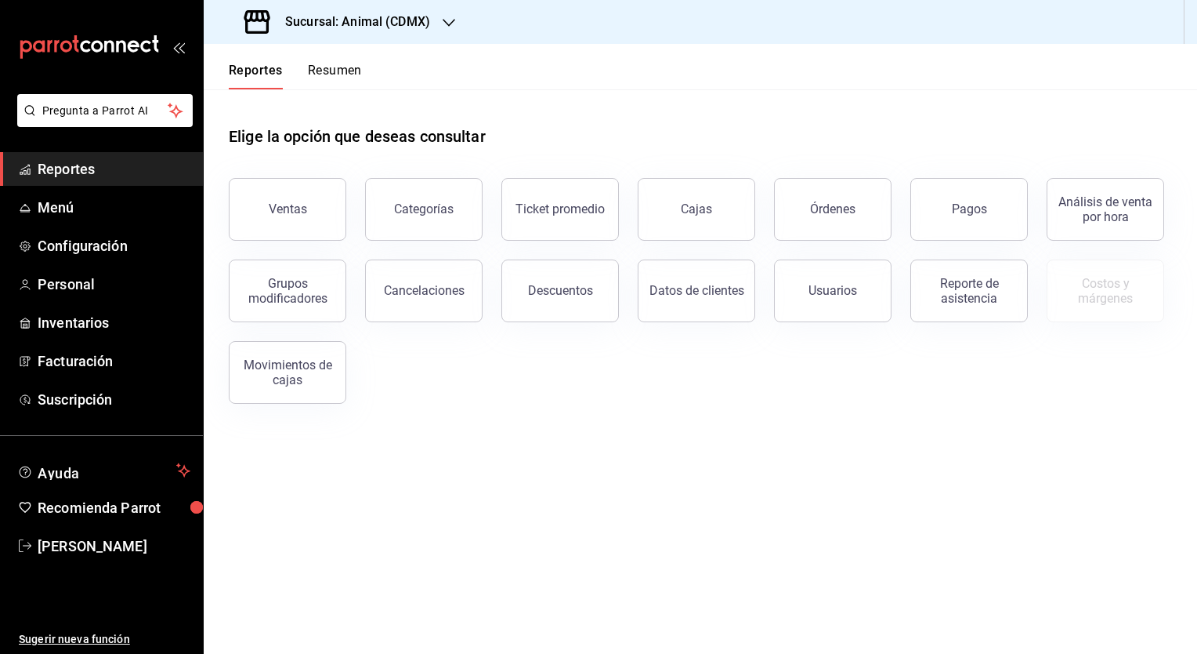
click at [339, 16] on h3 "Sucursal: Animal (CDMX)" at bounding box center [352, 22] width 158 height 19
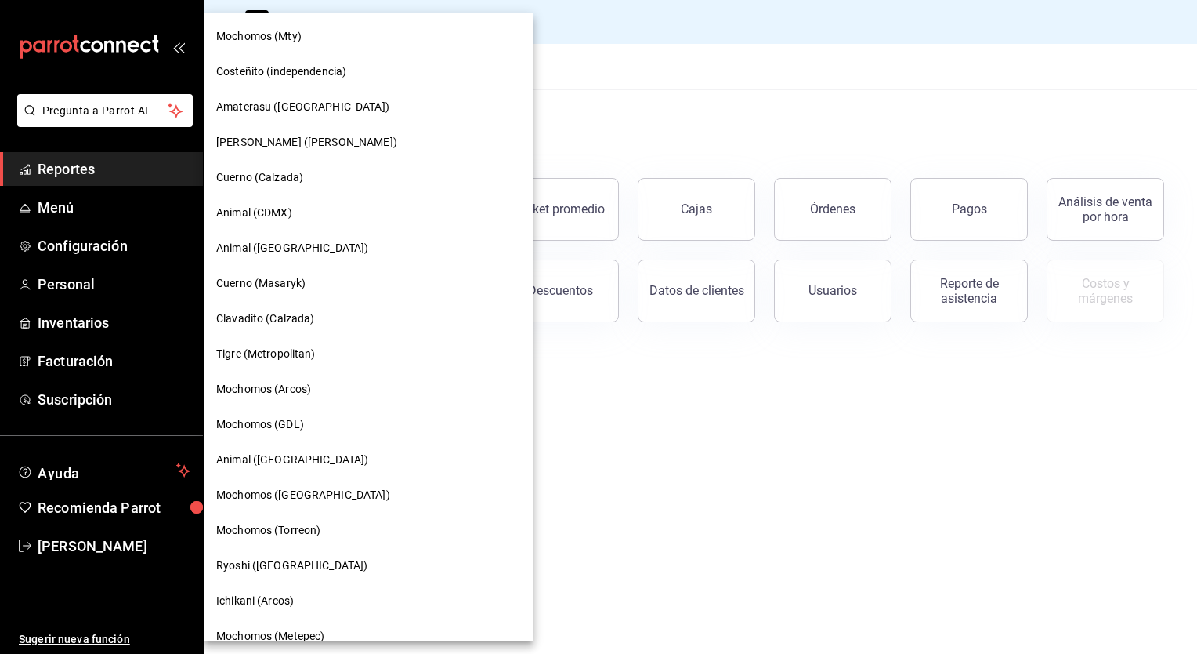
click at [259, 249] on span "Animal (St Regis)" at bounding box center [292, 248] width 152 height 16
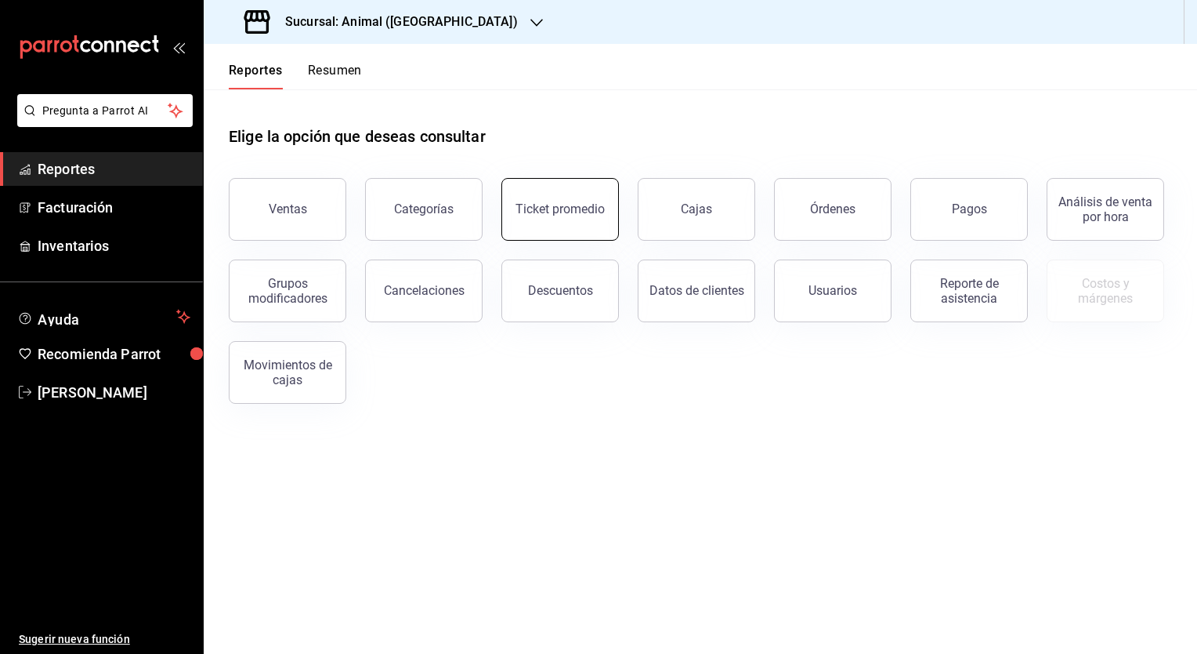
click at [558, 203] on div "Ticket promedio" at bounding box center [560, 208] width 89 height 15
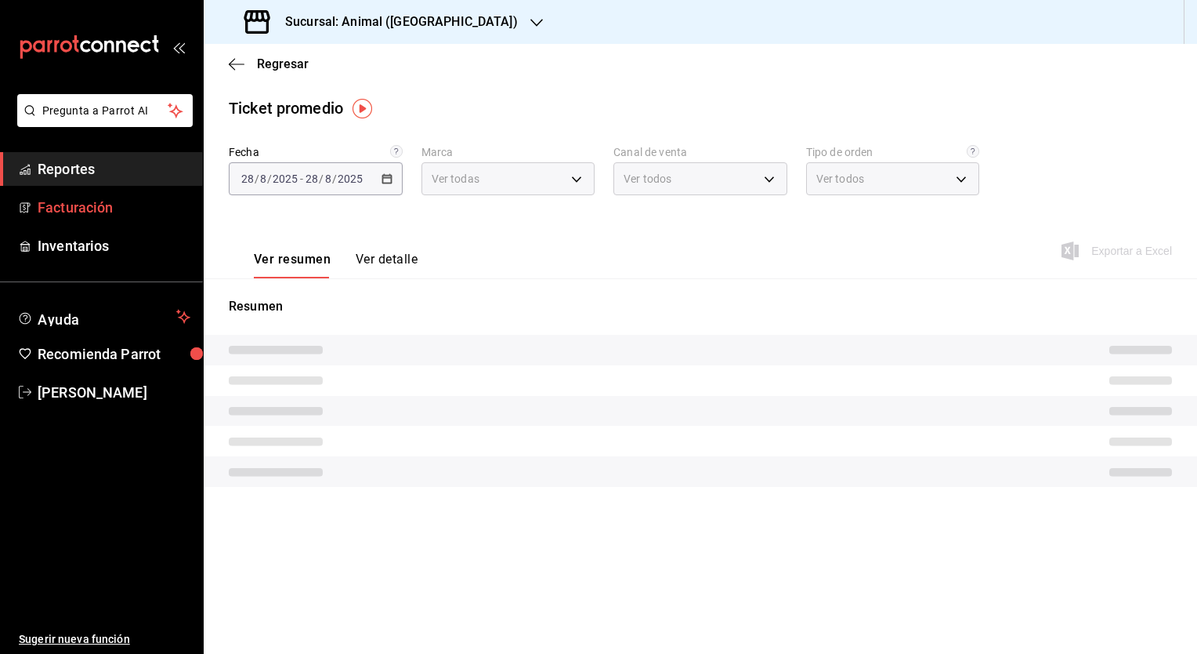
type input "3f39fcdc-c8c4-4fff-883a-47b345d9391c"
type input "PARROT,UBER_EATS,RAPPI,DIDI_FOOD,ONLINE"
type input "3f245141-8cb2-4099-bf0f-bc16ed99609a,be50bec9-a7ef-41cc-9154-7015b9ad380c,EXTER…"
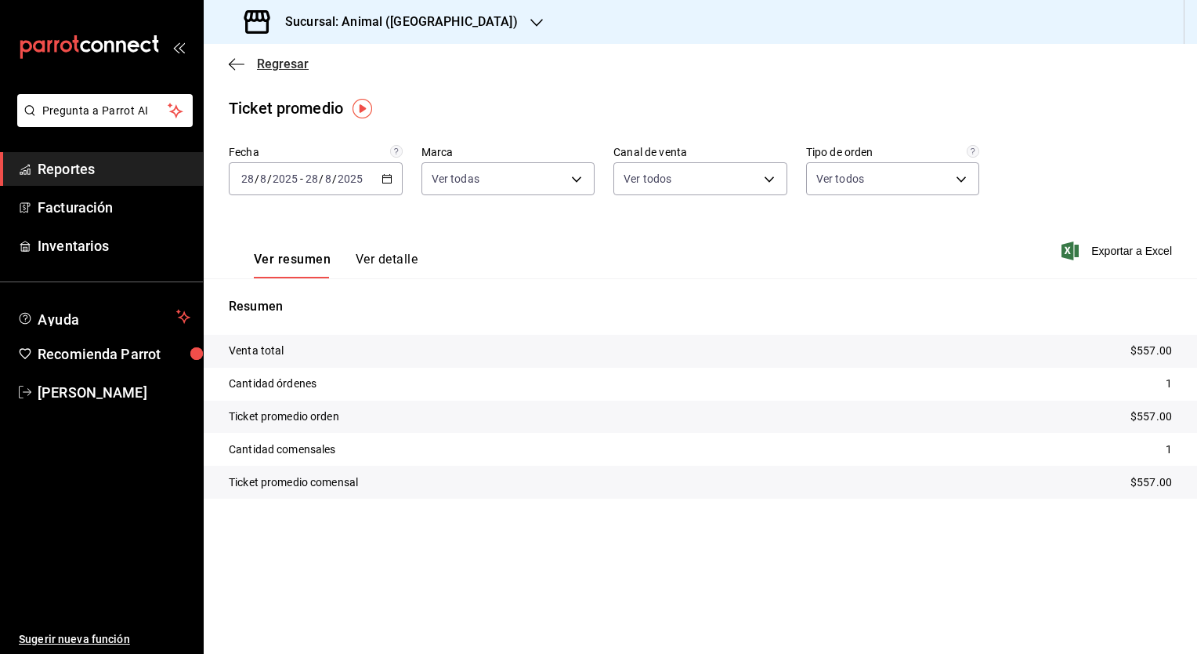
click at [235, 64] on icon "button" at bounding box center [237, 63] width 16 height 1
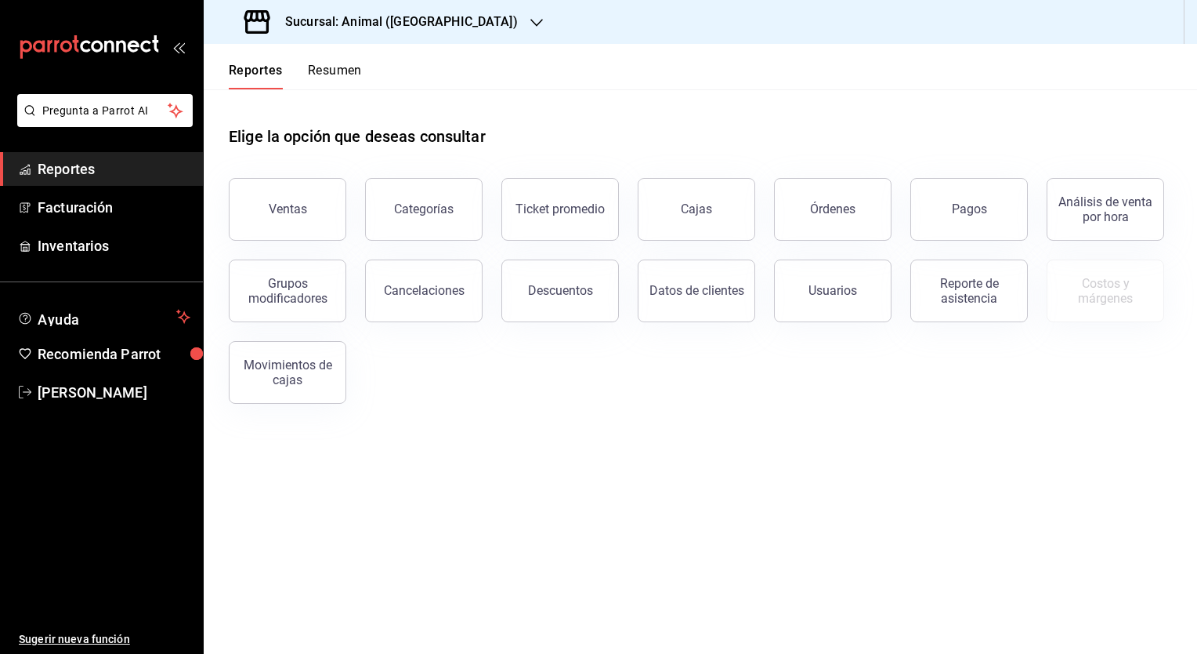
click at [392, 22] on h3 "Sucursal: Animal (St Regis)" at bounding box center [395, 22] width 245 height 19
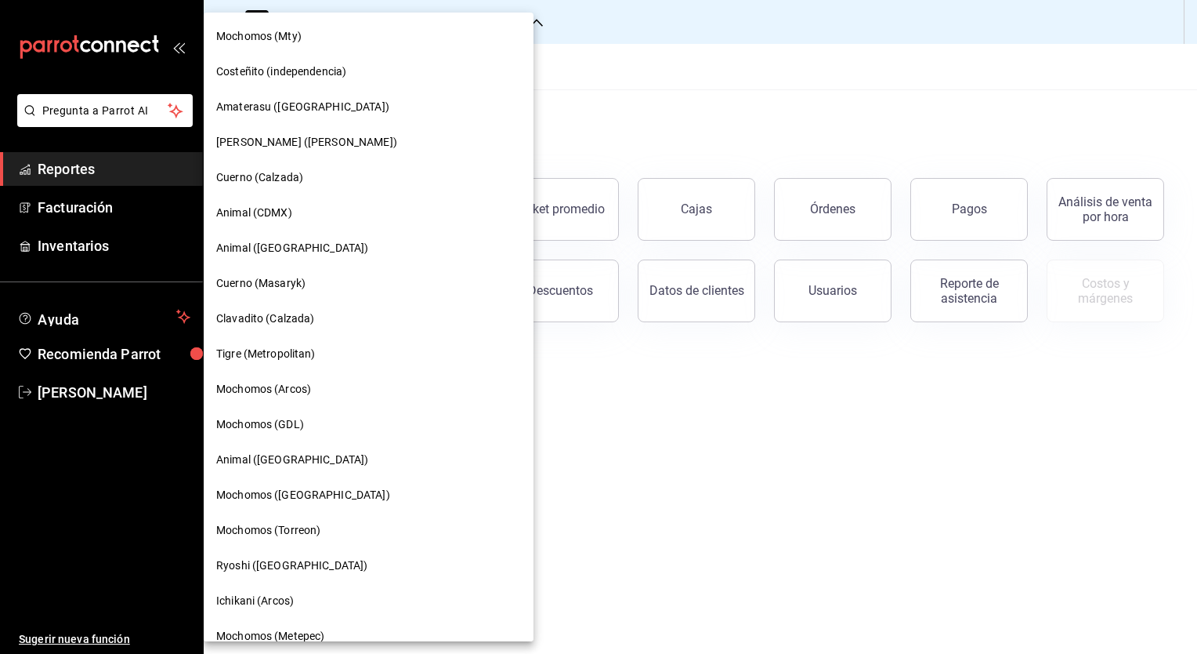
click at [263, 284] on span "Cuerno (Masaryk)" at bounding box center [260, 283] width 89 height 16
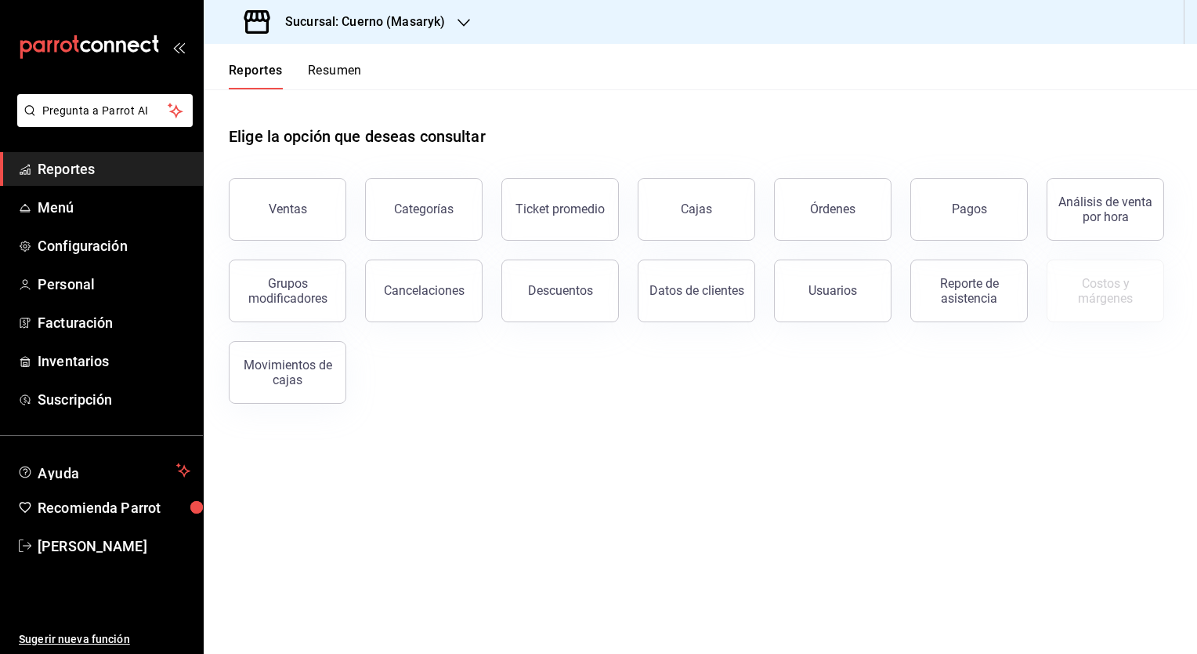
click at [639, 381] on div "Ventas Categorías Ticket promedio Cajas Órdenes Pagos Análisis de venta por hor…" at bounding box center [691, 281] width 962 height 244
click at [95, 136] on li "Pregunta a Parrot AI" at bounding box center [101, 123] width 190 height 58
click at [86, 212] on span "Menú" at bounding box center [114, 207] width 153 height 21
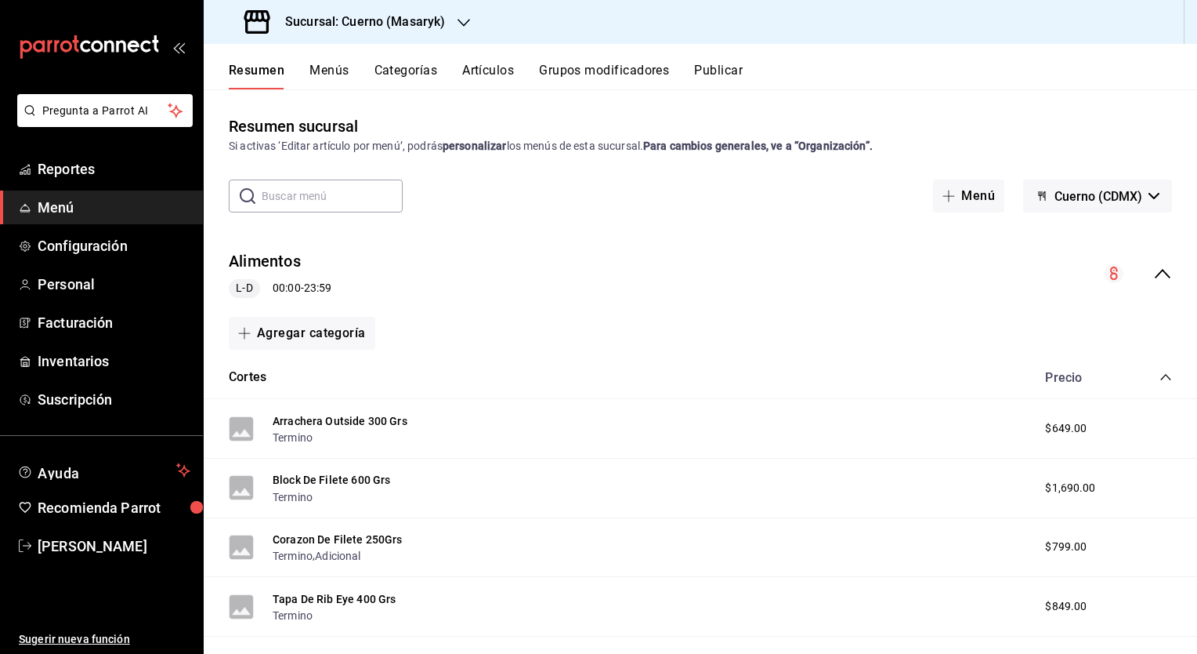
drag, startPoint x: 300, startPoint y: 177, endPoint x: 295, endPoint y: 194, distance: 17.9
click at [299, 179] on div "Resumen sucursal Si activas ‘Editar artículo por menú’, podrás personalizar los…" at bounding box center [701, 383] width 994 height 538
click at [295, 195] on input "text" at bounding box center [332, 195] width 141 height 31
paste input "15470"
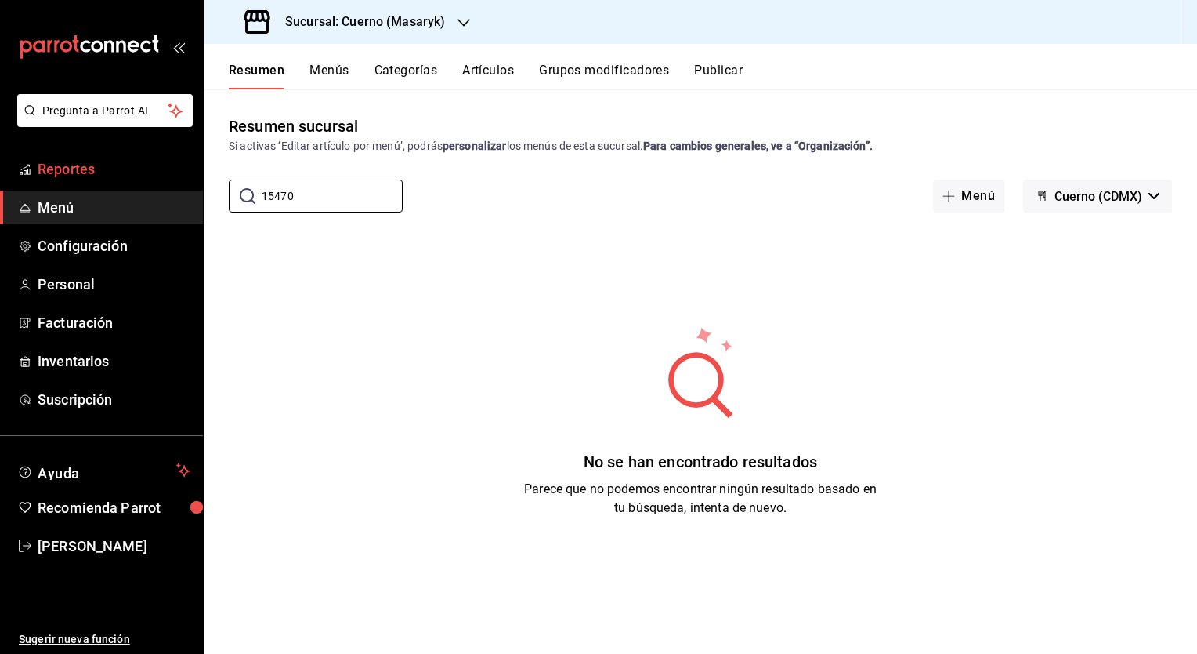
drag, startPoint x: 317, startPoint y: 204, endPoint x: 78, endPoint y: 178, distance: 239.6
click at [91, 184] on div "Pregunta a Parrot AI Reportes Menú Configuración Personal Facturación Inventari…" at bounding box center [598, 327] width 1197 height 654
paste input "AR-1754064709156"
drag, startPoint x: 366, startPoint y: 201, endPoint x: 75, endPoint y: 160, distance: 293.6
click at [75, 170] on div "Pregunta a Parrot AI Reportes Menú Configuración Personal Facturación Inventari…" at bounding box center [598, 327] width 1197 height 654
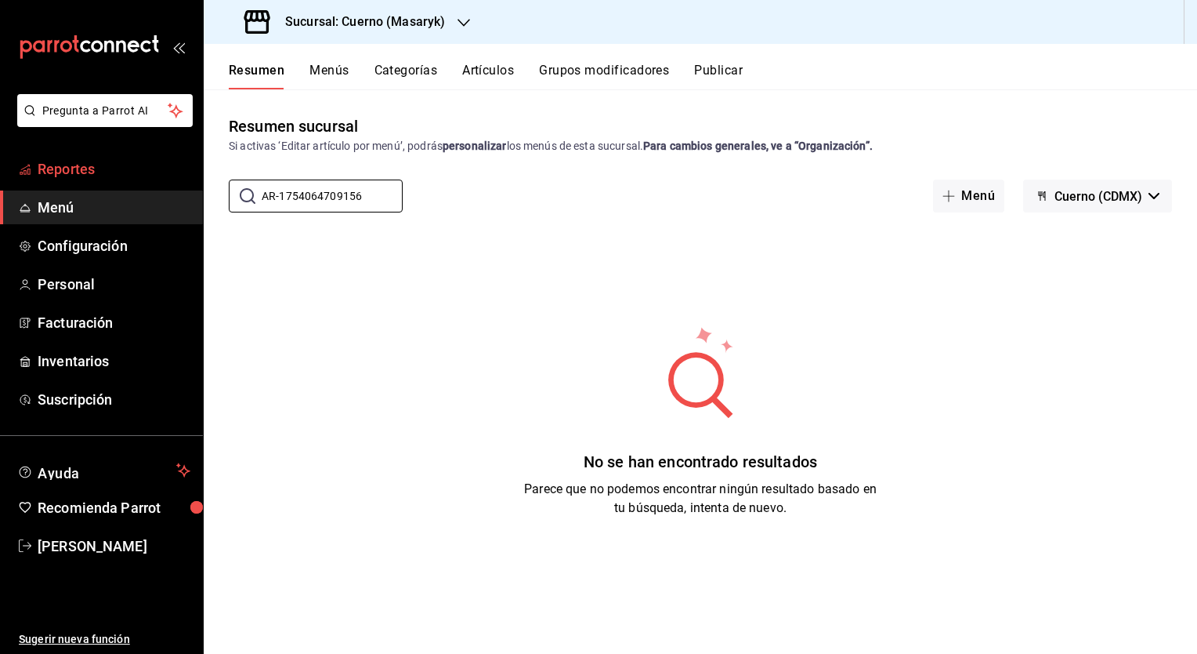
paste input "PVA1002165"
click at [375, 206] on input "PVA1002165" at bounding box center [332, 195] width 141 height 31
click at [379, 200] on input "PVA1002165" at bounding box center [332, 195] width 141 height 31
drag, startPoint x: 353, startPoint y: 196, endPoint x: 116, endPoint y: 187, distance: 237.6
click at [116, 187] on div "Pregunta a Parrot AI Reportes Menú Configuración Personal Facturación Inventari…" at bounding box center [598, 327] width 1197 height 654
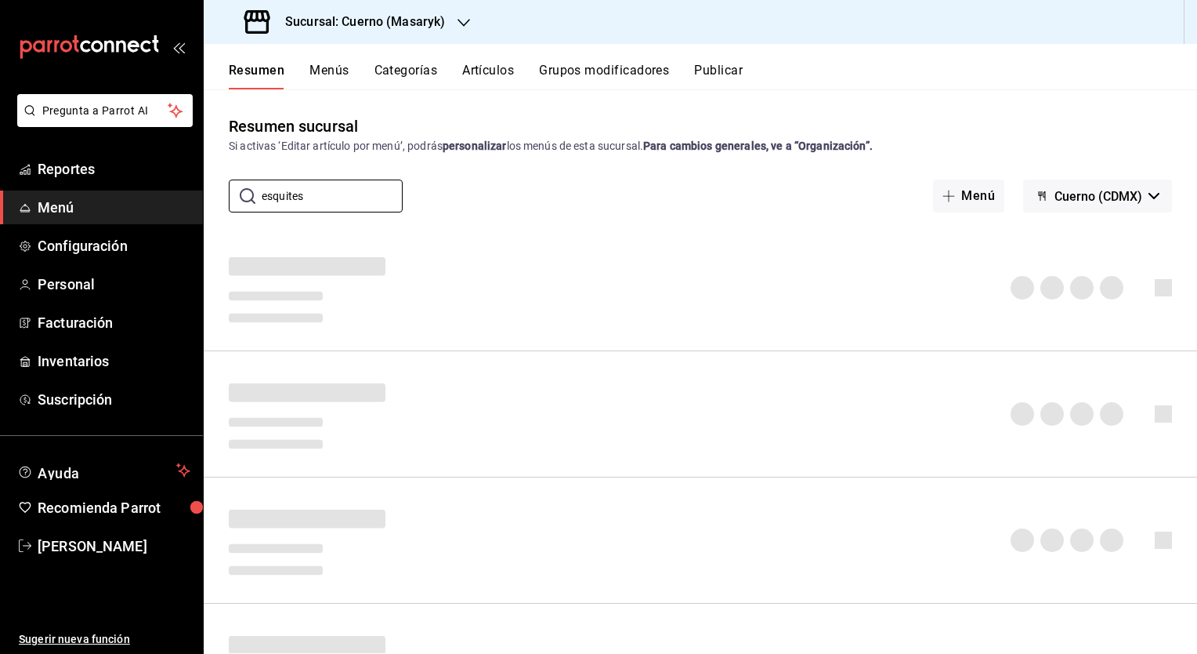
type input "esquites"
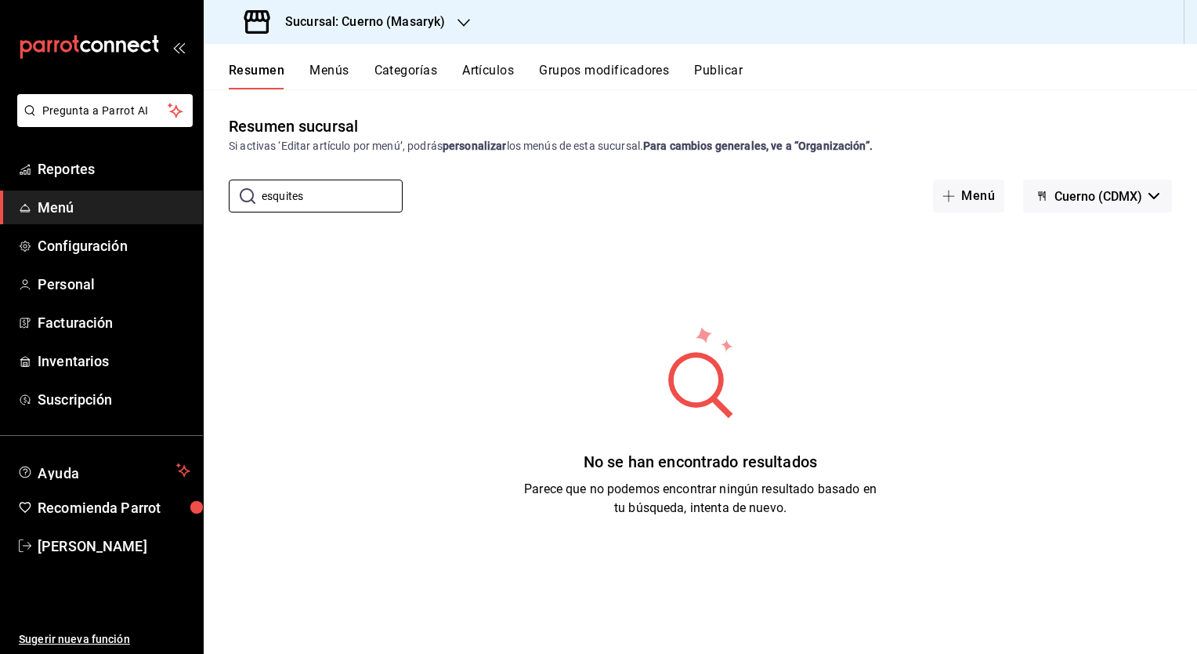
drag, startPoint x: 364, startPoint y: 197, endPoint x: 224, endPoint y: 199, distance: 140.3
click at [224, 199] on div "​ esquites ​ Menú Cuerno (CDMX)" at bounding box center [701, 195] width 994 height 33
